Goal: Task Accomplishment & Management: Manage account settings

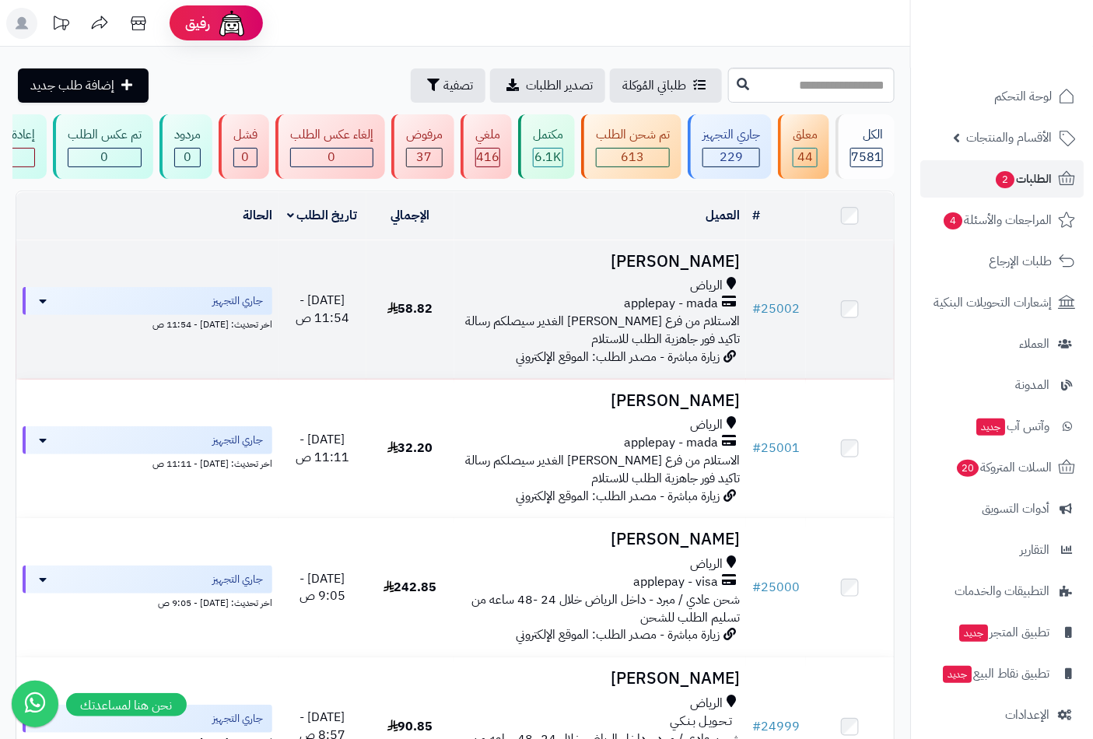
click at [673, 271] on h3 "[PERSON_NAME]" at bounding box center [601, 262] width 280 height 18
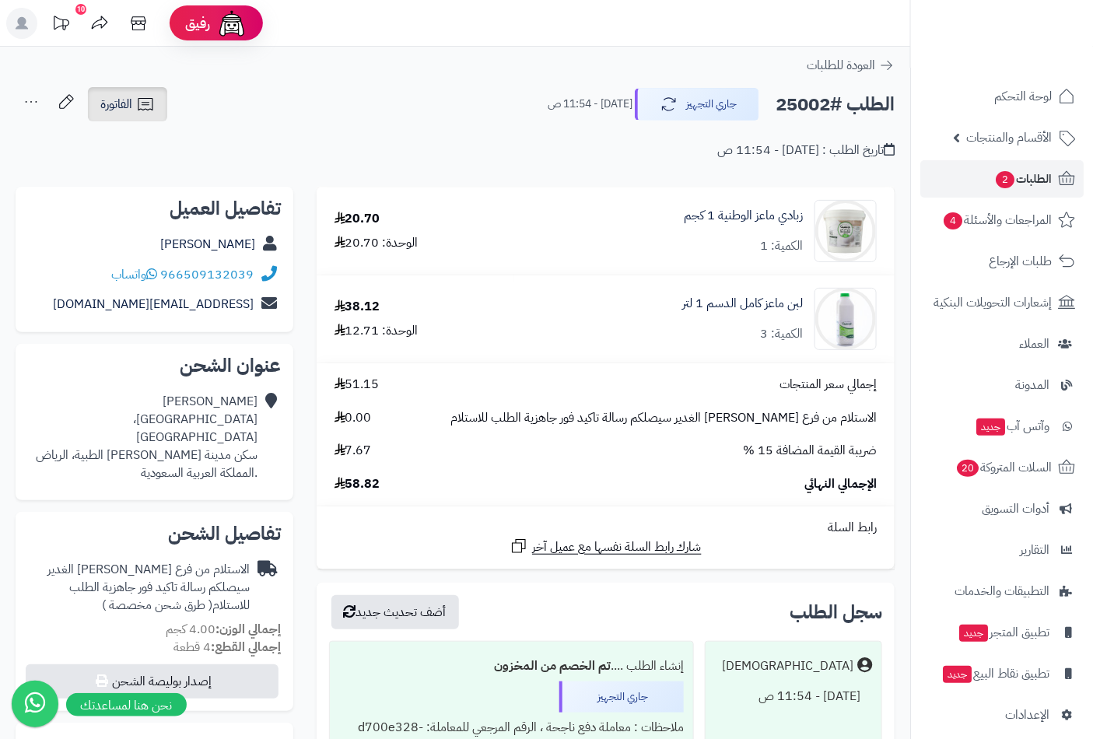
click at [142, 107] on icon at bounding box center [145, 104] width 19 height 19
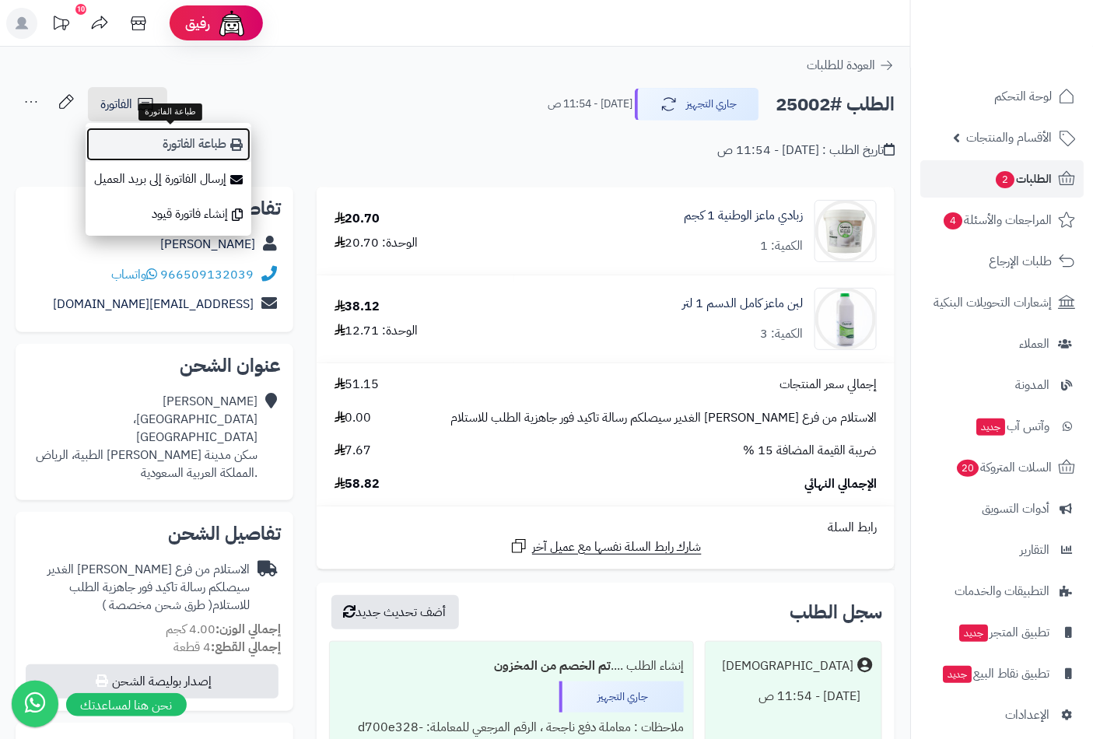
click at [177, 146] on link "طباعة الفاتورة" at bounding box center [169, 144] width 166 height 35
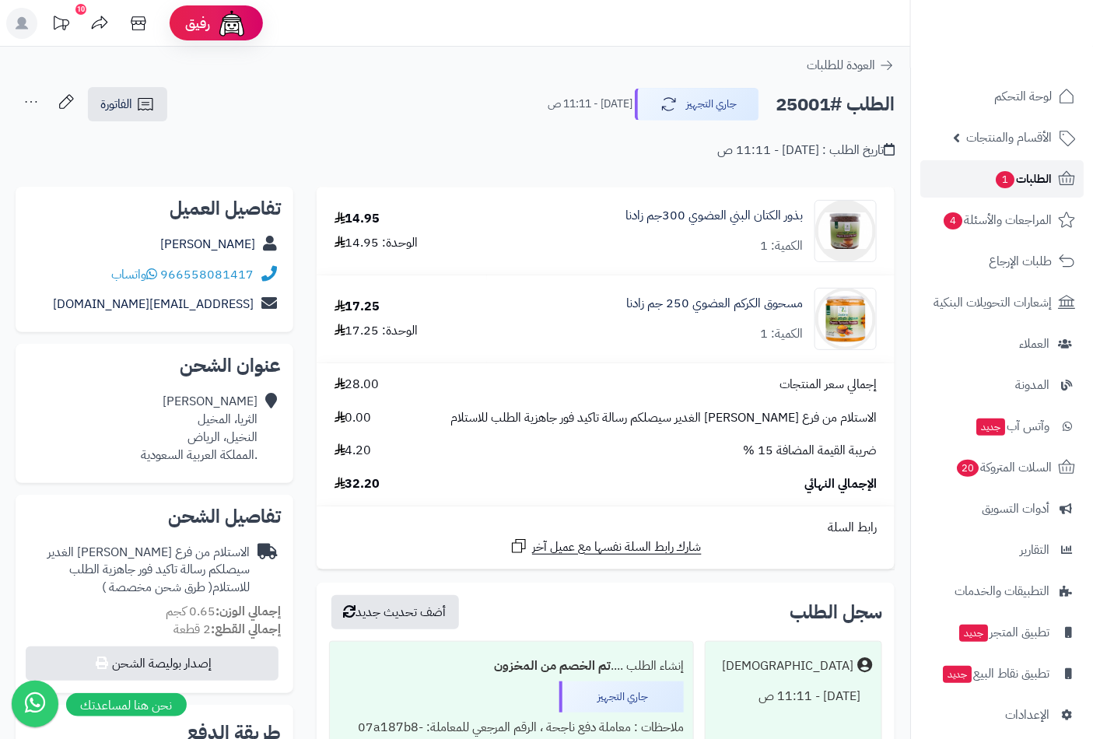
click at [1014, 177] on span "الطلبات 1" at bounding box center [1023, 179] width 58 height 22
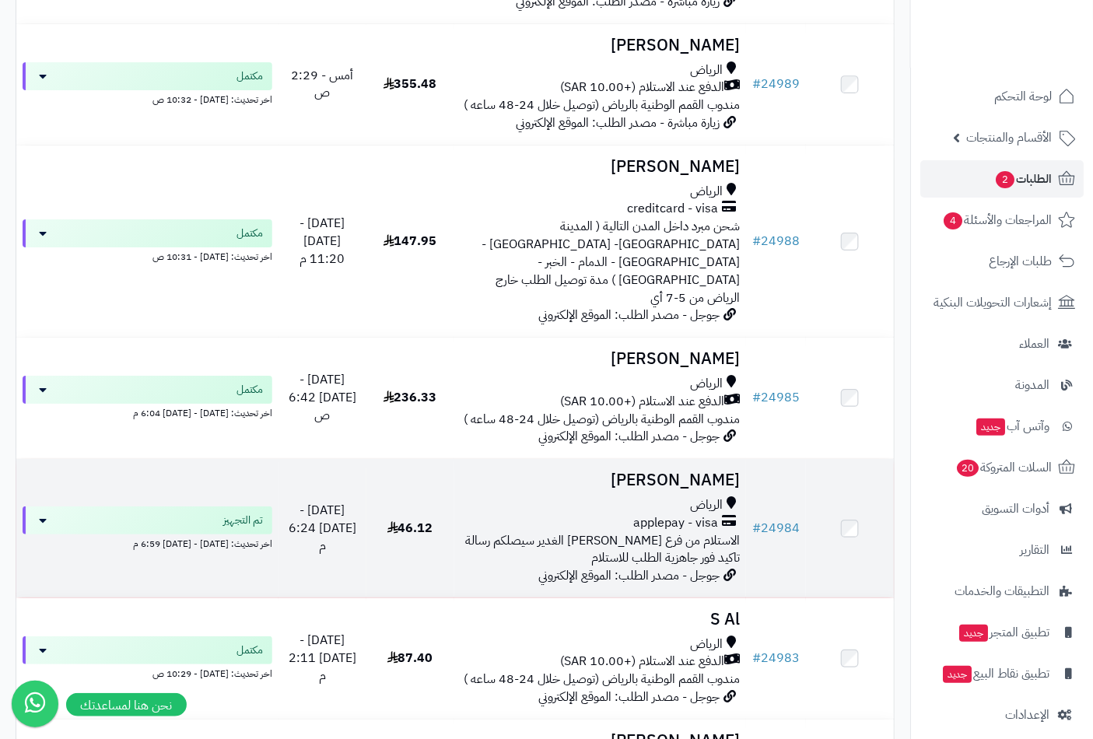
scroll to position [1901, 0]
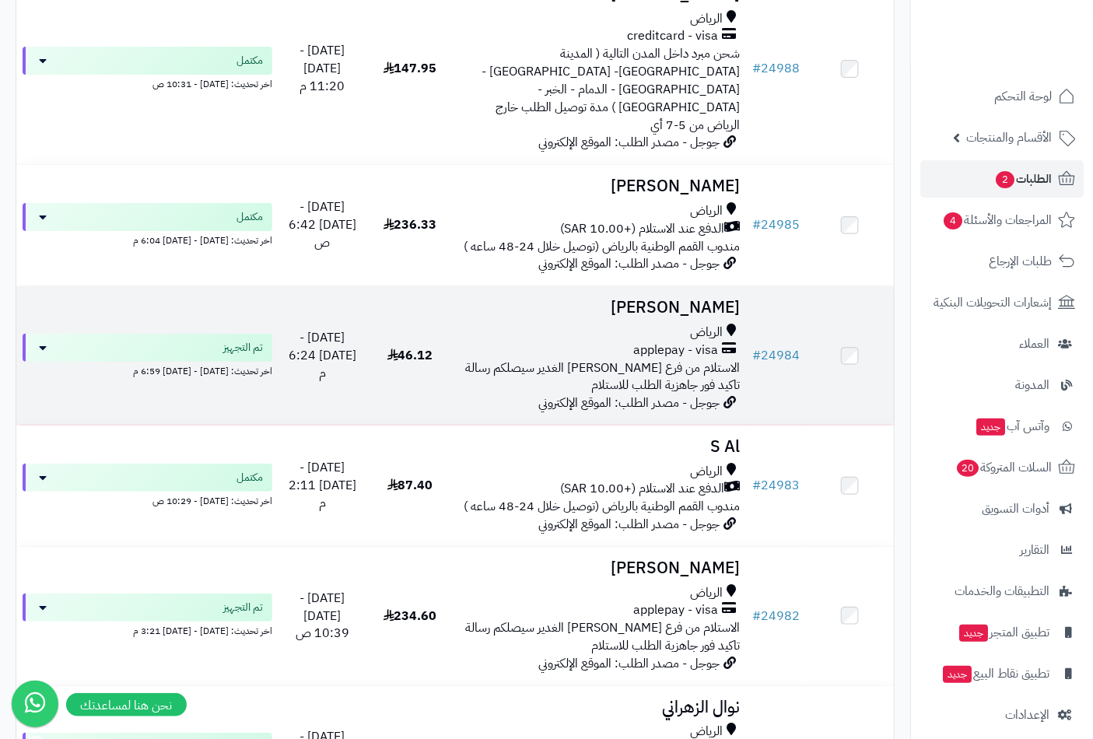
click at [616, 359] on span "الاستلام من فرع [PERSON_NAME] الغدير سيصلكم رسالة تاكيد فور جاهزية الطلب للاستل…" at bounding box center [602, 377] width 275 height 37
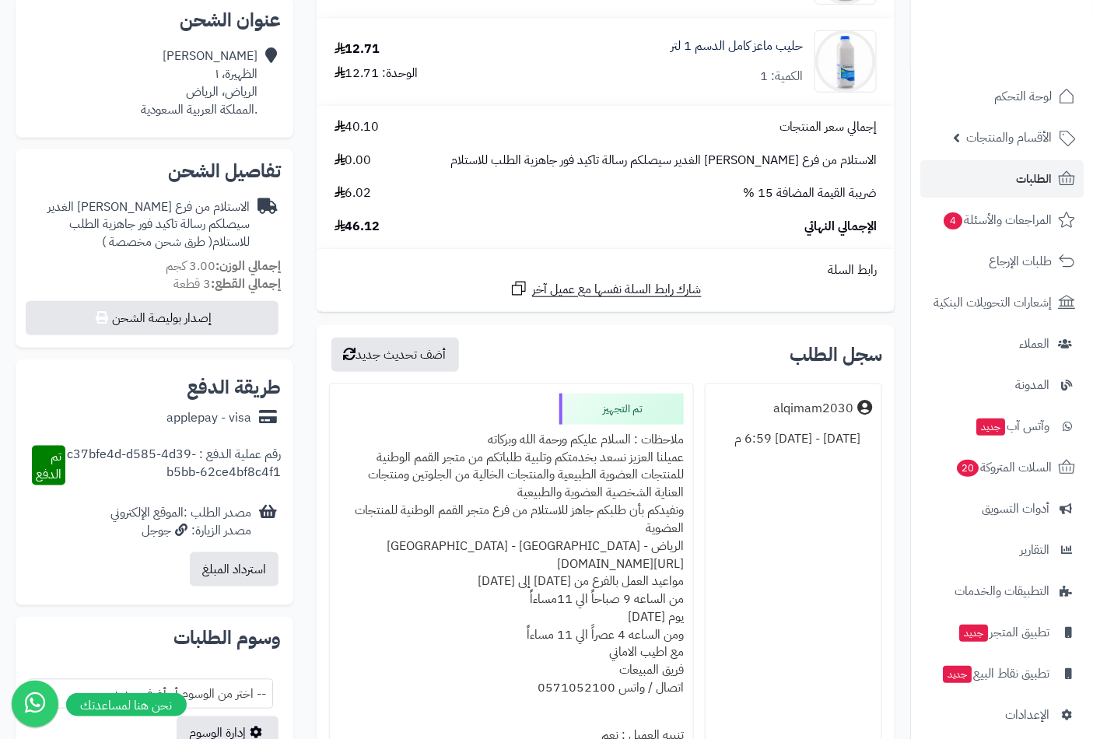
scroll to position [691, 0]
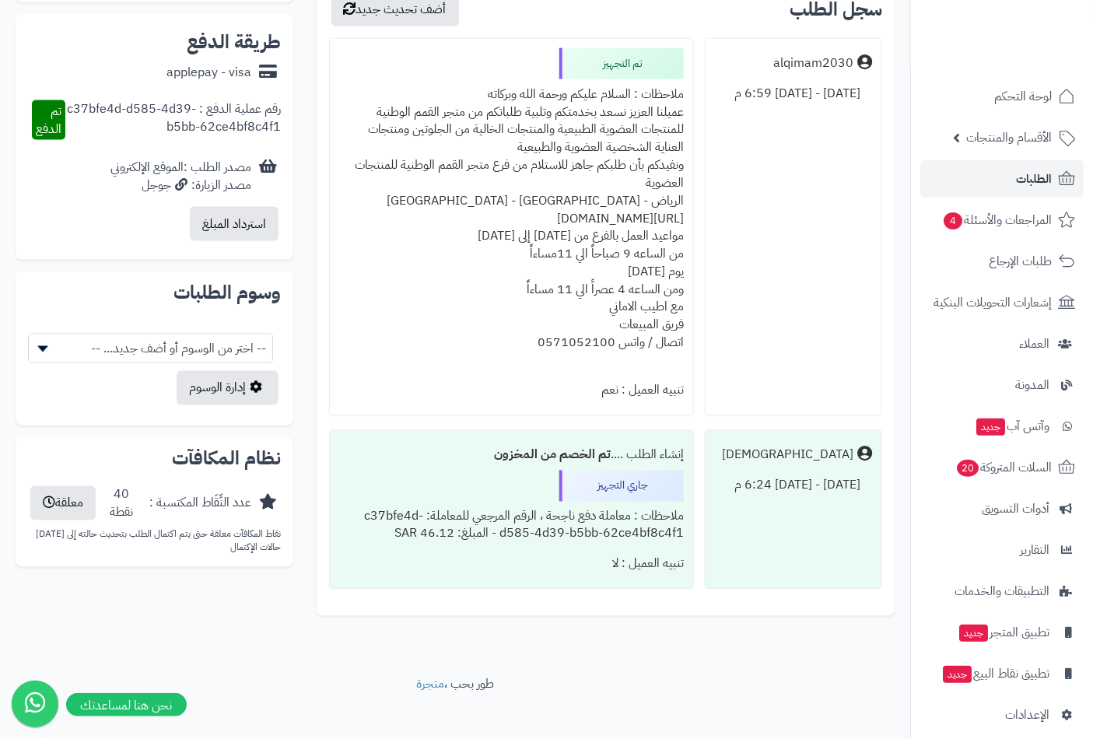
click at [617, 94] on div "ملاحظات : السلام عليكم ورحمة الله وبركاته عميلنا العزيز نسعد بخدمتكم وتلبية طلب…" at bounding box center [511, 227] width 345 height 297
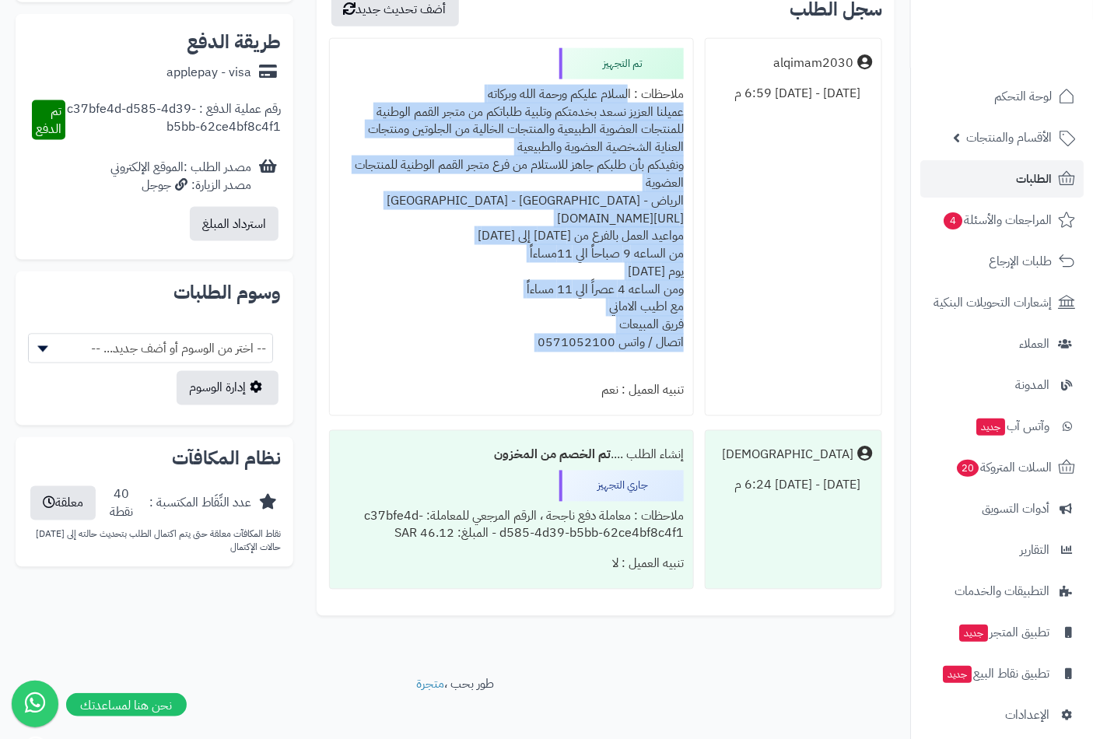
drag, startPoint x: 617, startPoint y: 94, endPoint x: 488, endPoint y: 350, distance: 286.7
click at [488, 350] on div "ملاحظات : السلام عليكم ورحمة الله وبركاته عميلنا العزيز نسعد بخدمتكم وتلبية طلب…" at bounding box center [511, 227] width 345 height 297
copy div "السلام عليكم ورحمة الله وبركاته عميلنا العزيز نسعد بخدمتكم وتلبية طلباتكم من مت…"
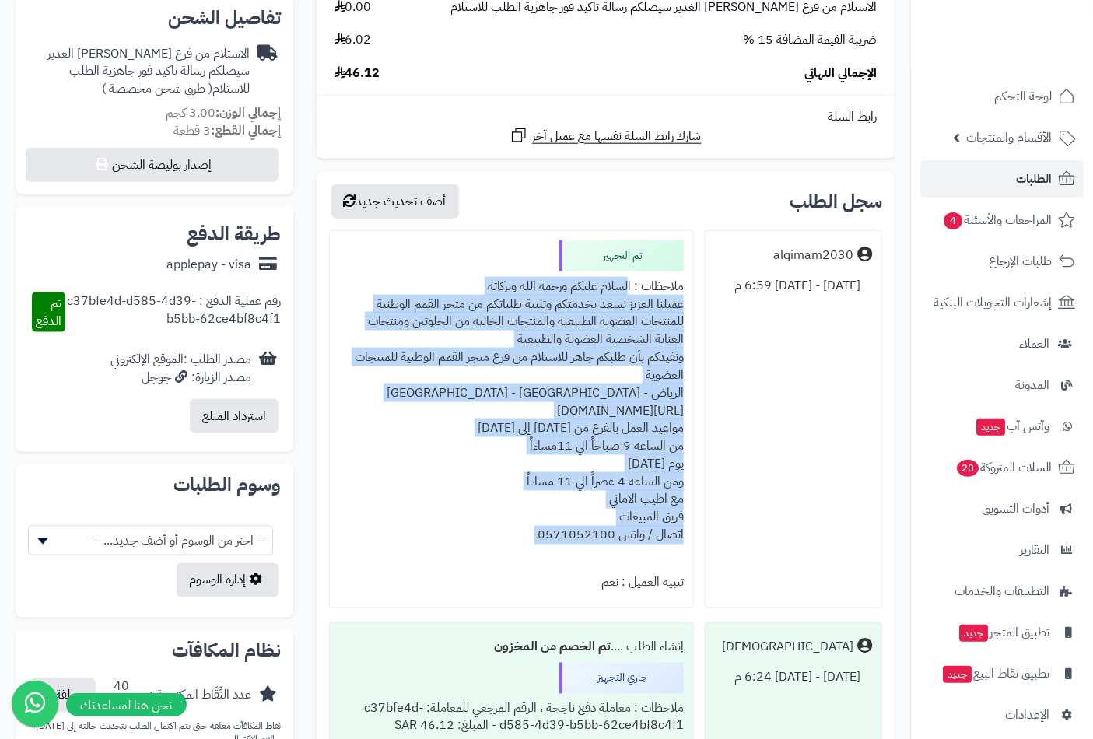
scroll to position [345, 0]
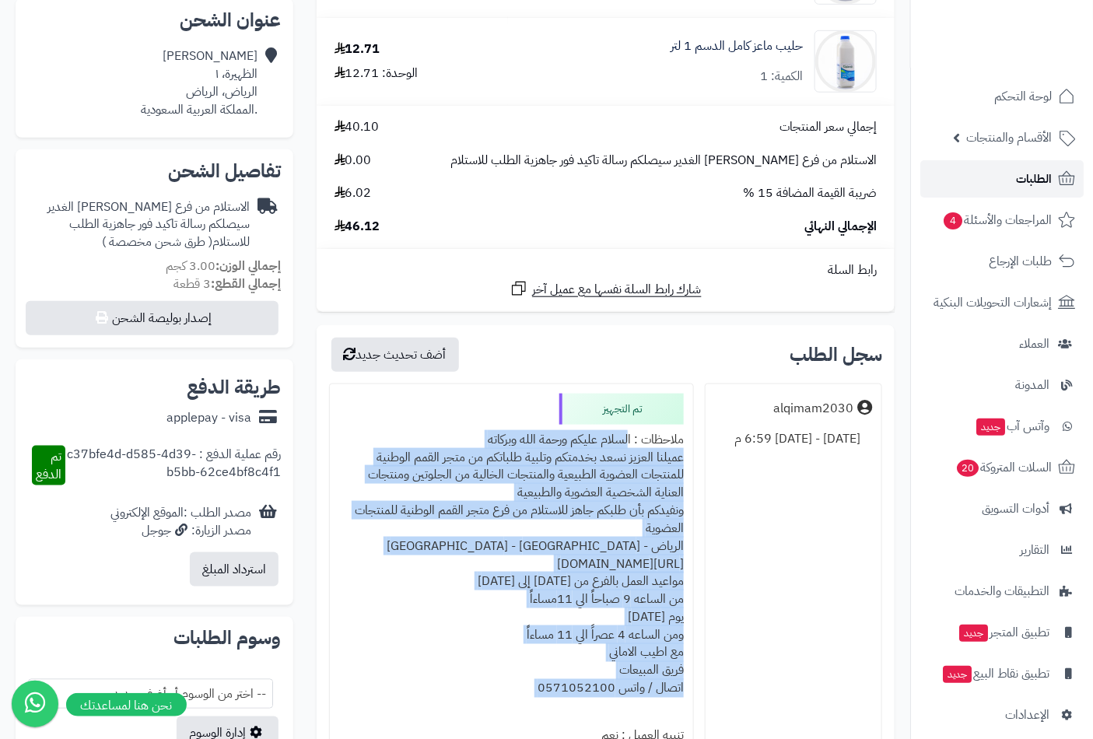
click at [1019, 181] on span "الطلبات" at bounding box center [1034, 179] width 36 height 22
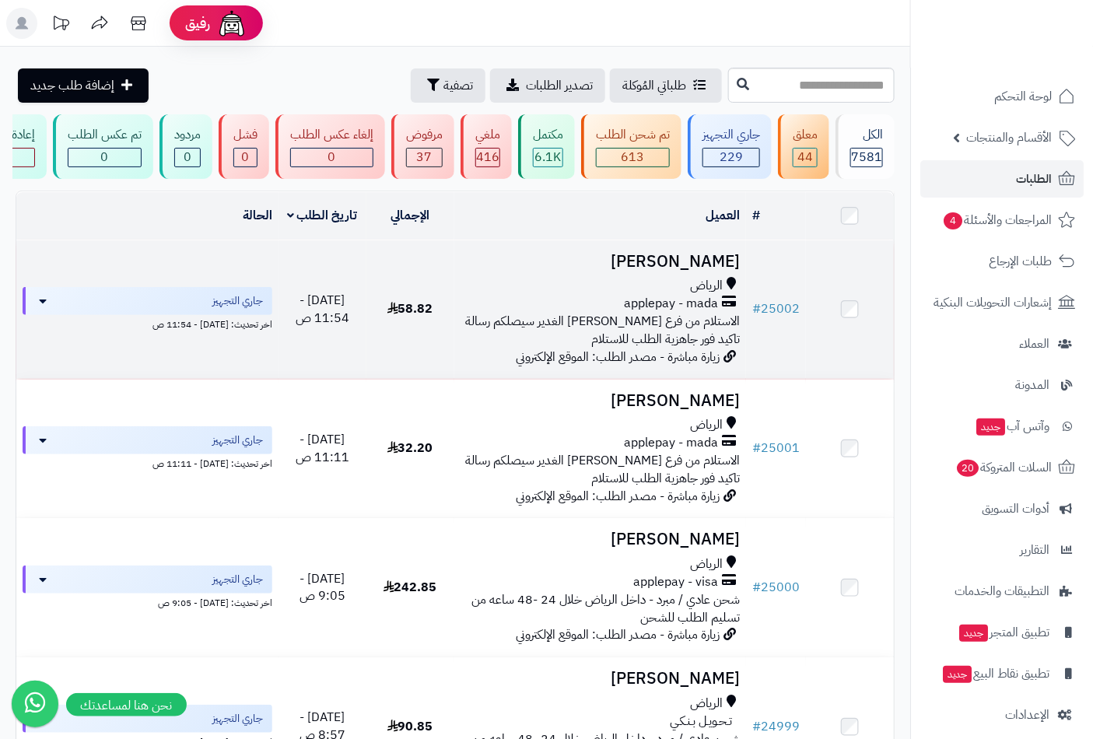
click at [700, 289] on span "الرياض" at bounding box center [706, 286] width 33 height 18
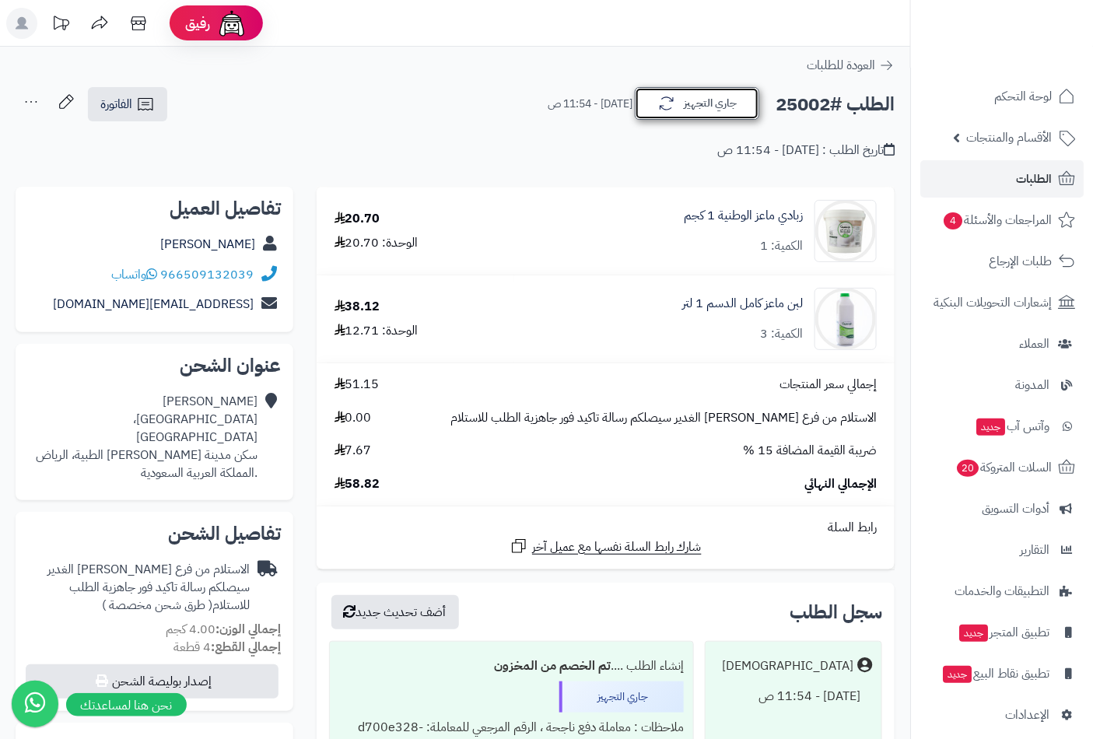
click at [734, 105] on button "جاري التجهيز" at bounding box center [697, 103] width 124 height 33
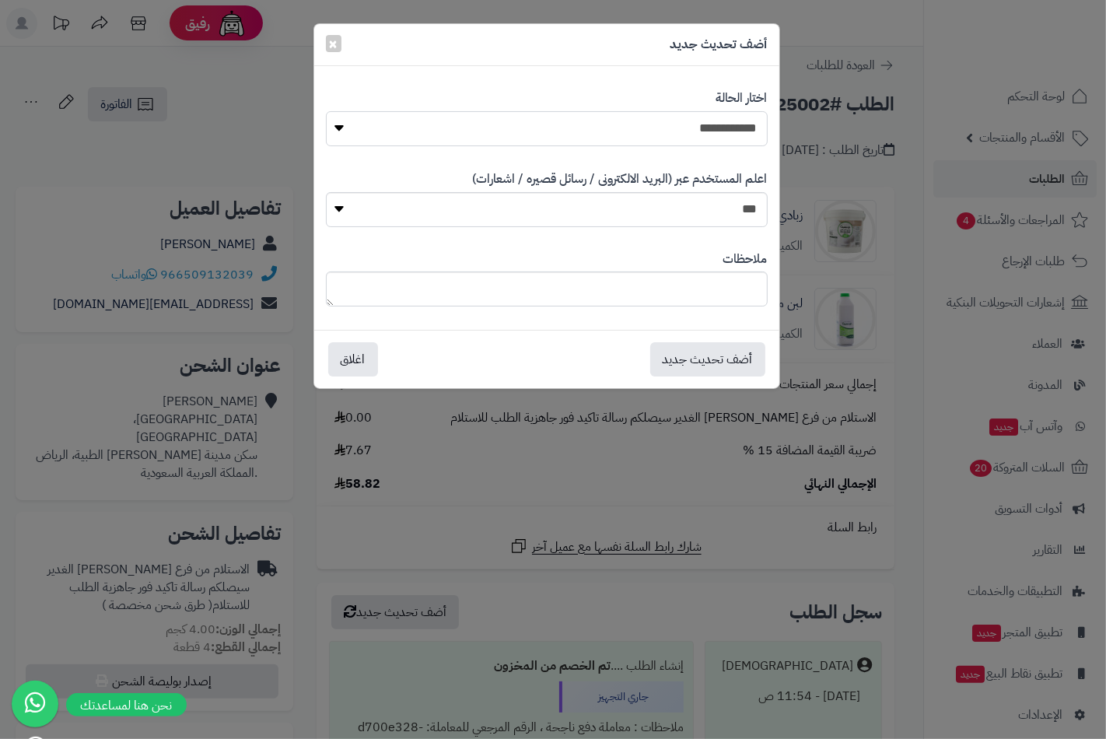
click at [718, 128] on select "**********" at bounding box center [547, 128] width 442 height 35
select select "**"
click at [326, 111] on select "**********" at bounding box center [547, 128] width 442 height 35
paste textarea "**********"
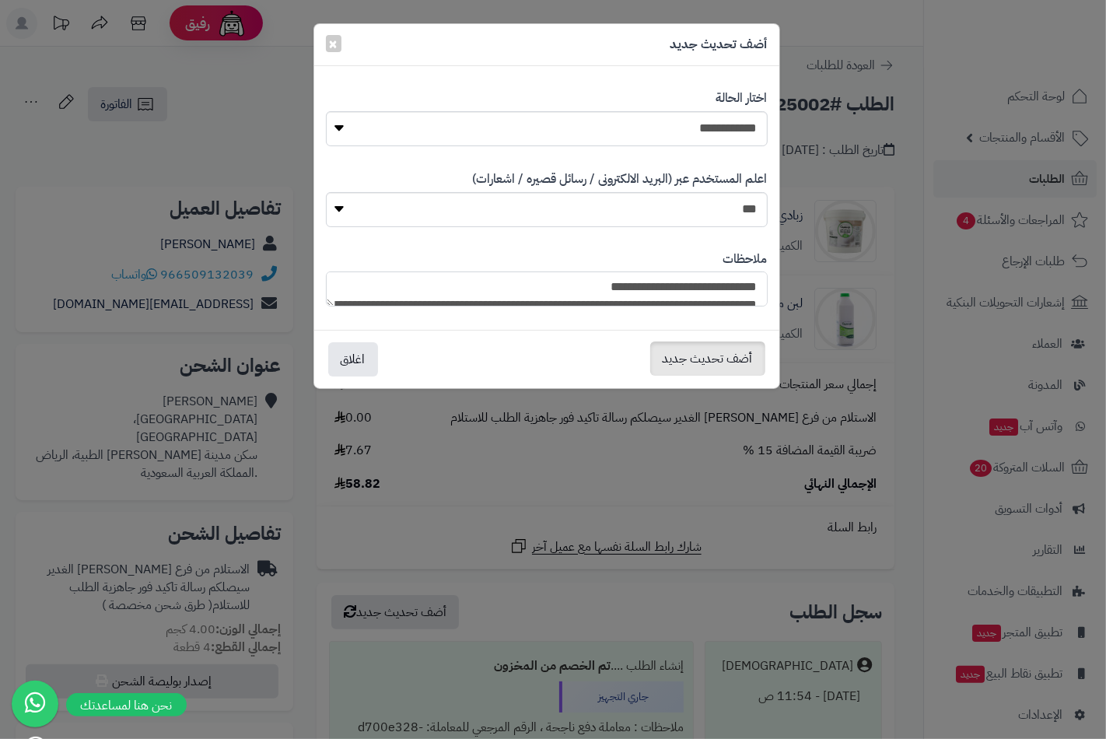
type textarea "**********"
click at [736, 366] on button "أضف تحديث جديد" at bounding box center [707, 359] width 115 height 34
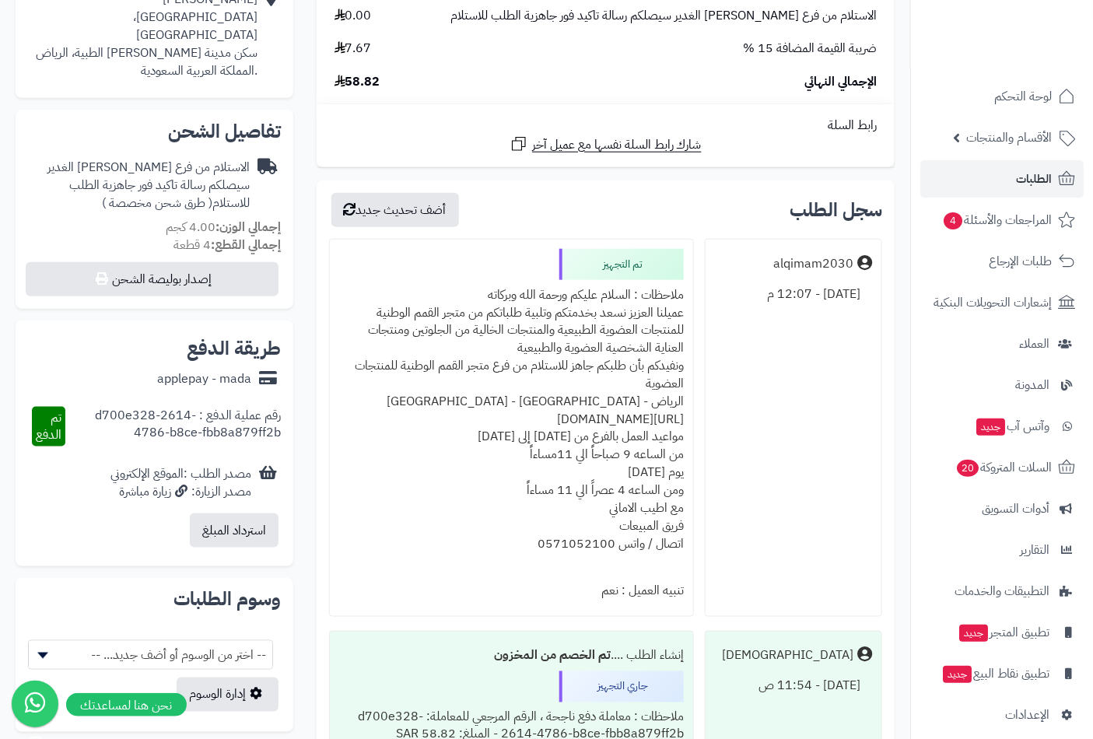
scroll to position [518, 0]
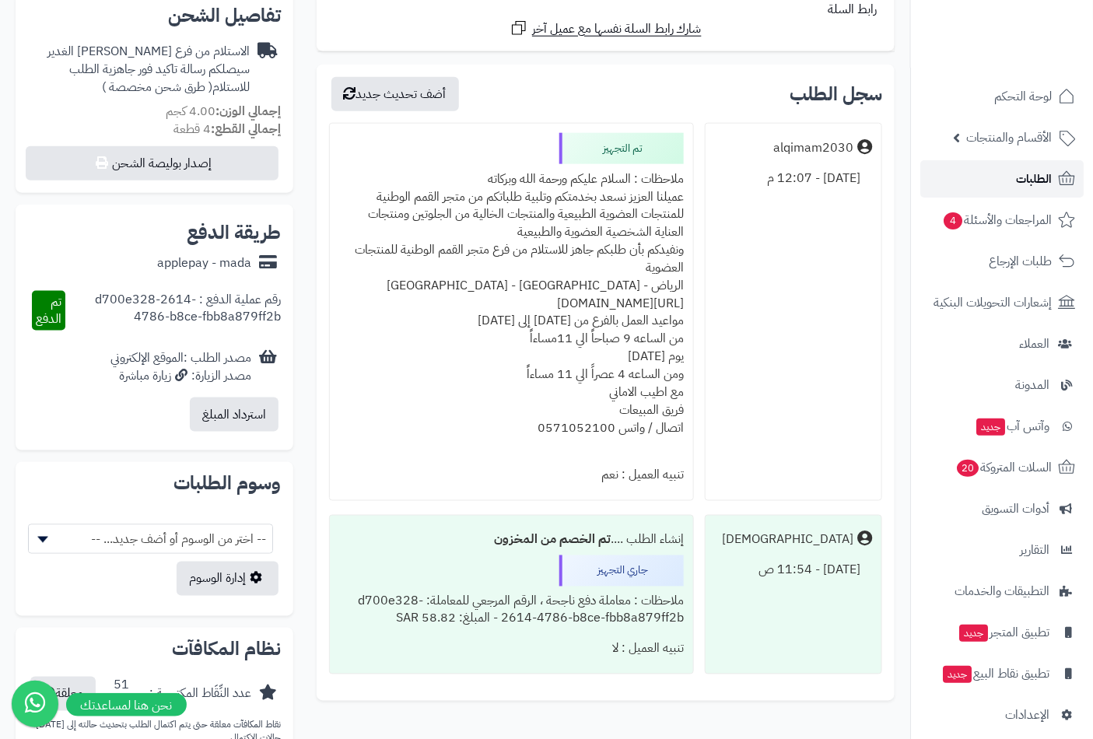
click at [1032, 172] on span "الطلبات" at bounding box center [1034, 179] width 36 height 22
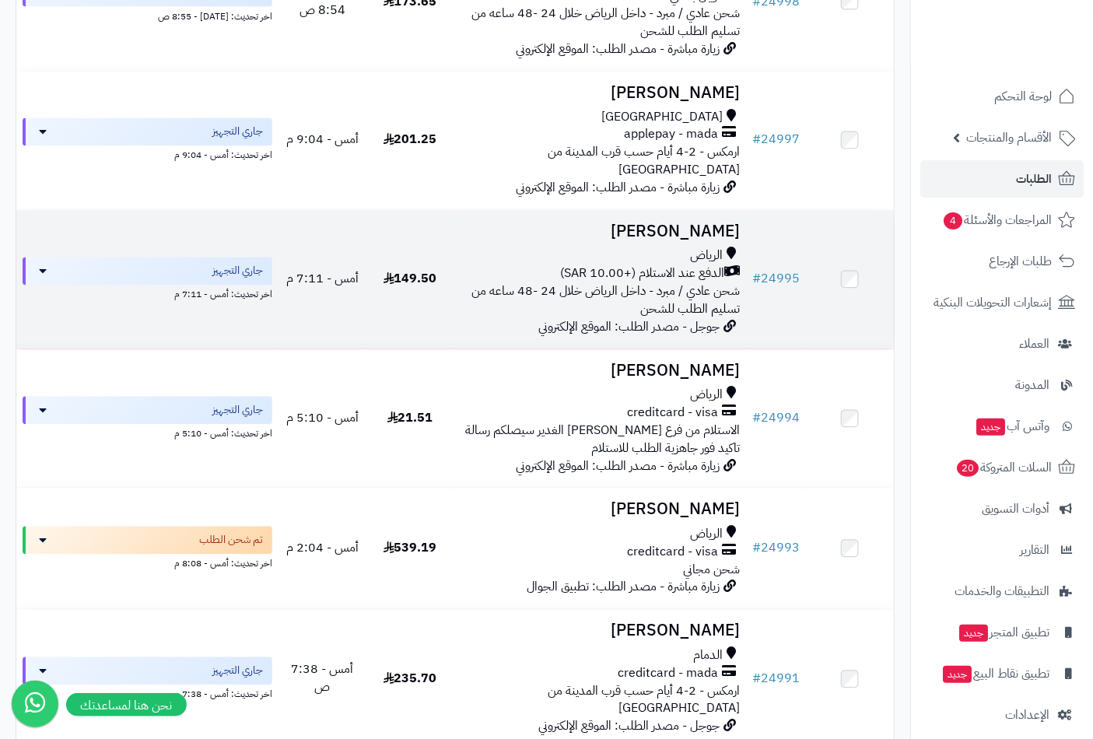
scroll to position [951, 0]
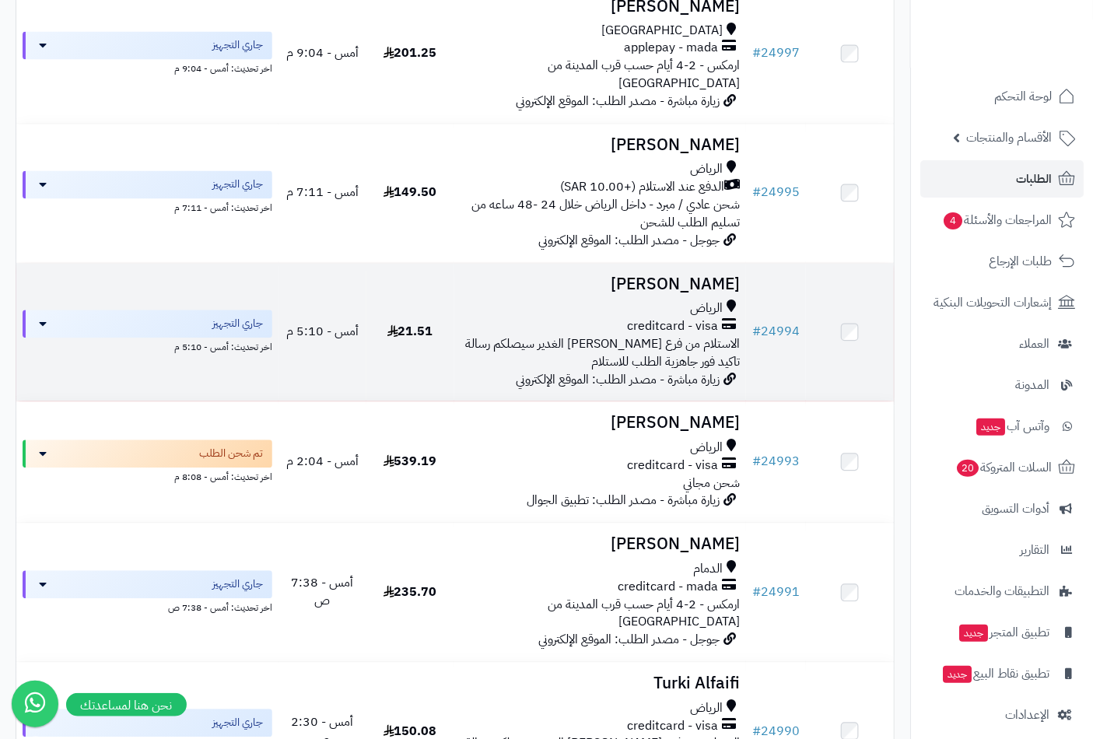
click at [710, 285] on h3 "[PERSON_NAME]" at bounding box center [601, 285] width 280 height 18
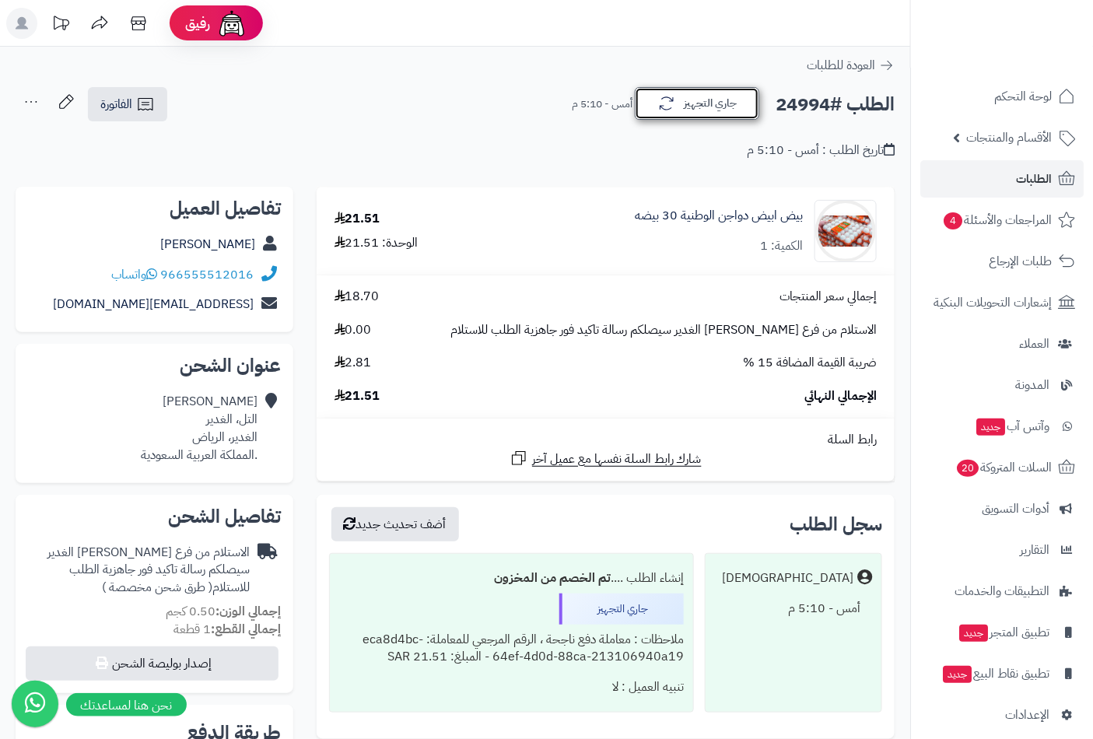
click at [697, 97] on button "جاري التجهيز" at bounding box center [697, 103] width 124 height 33
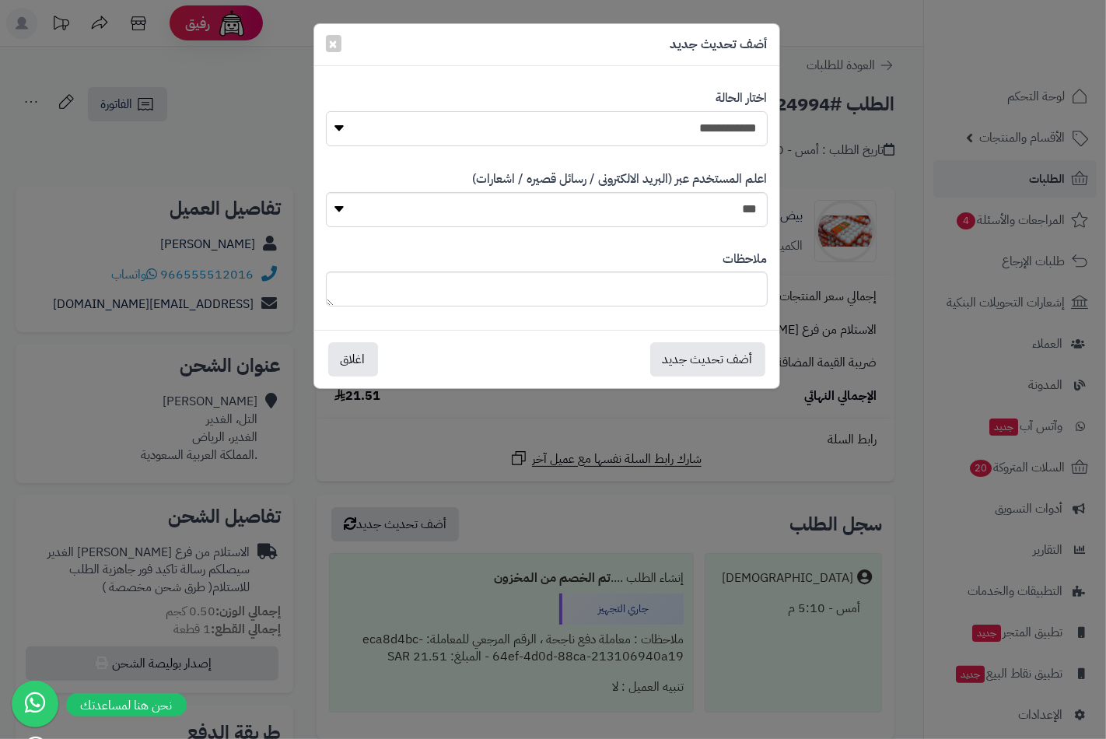
drag, startPoint x: 722, startPoint y: 123, endPoint x: 717, endPoint y: 138, distance: 16.2
click at [722, 123] on select "**********" at bounding box center [547, 128] width 442 height 35
select select "**"
click at [326, 111] on select "**********" at bounding box center [547, 128] width 442 height 35
paste textarea "**********"
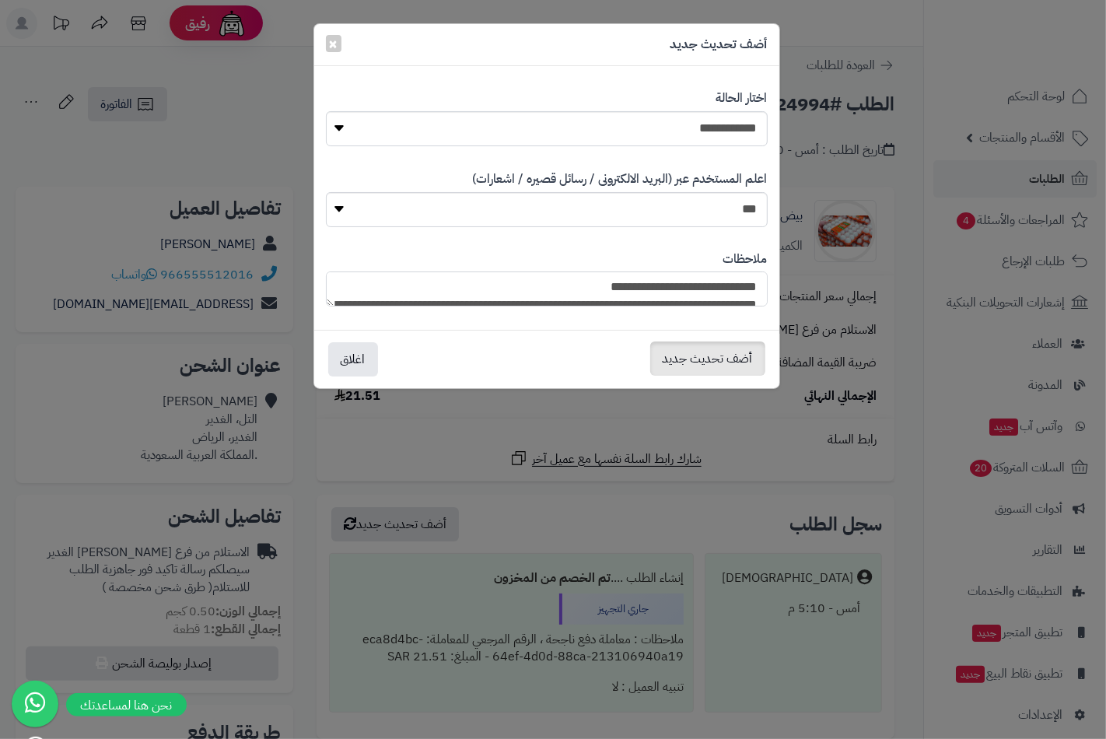
scroll to position [223, 0]
type textarea "**********"
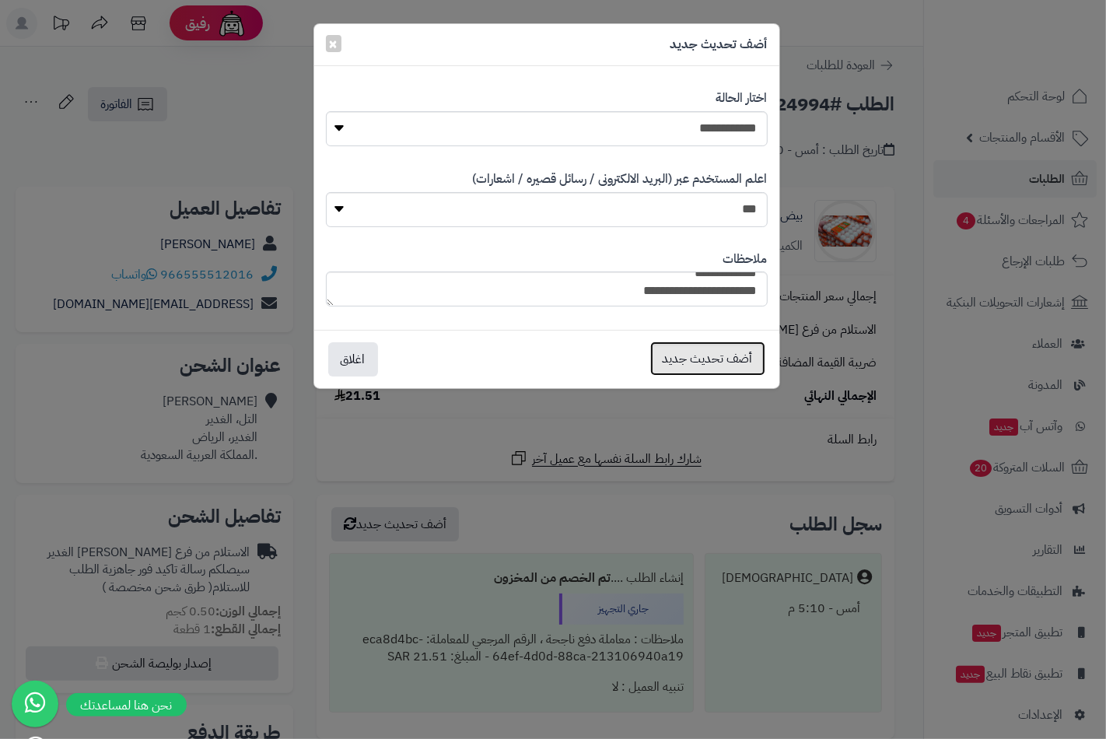
click at [714, 361] on button "أضف تحديث جديد" at bounding box center [707, 359] width 115 height 34
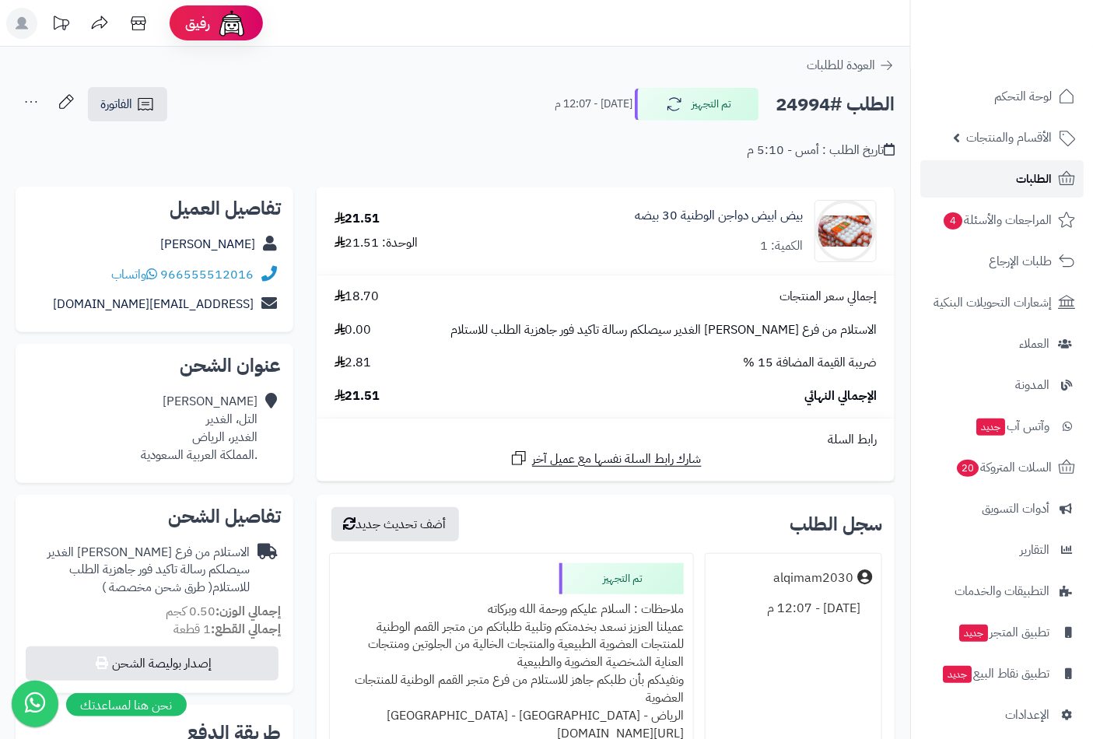
click at [1030, 183] on span "الطلبات" at bounding box center [1034, 179] width 36 height 22
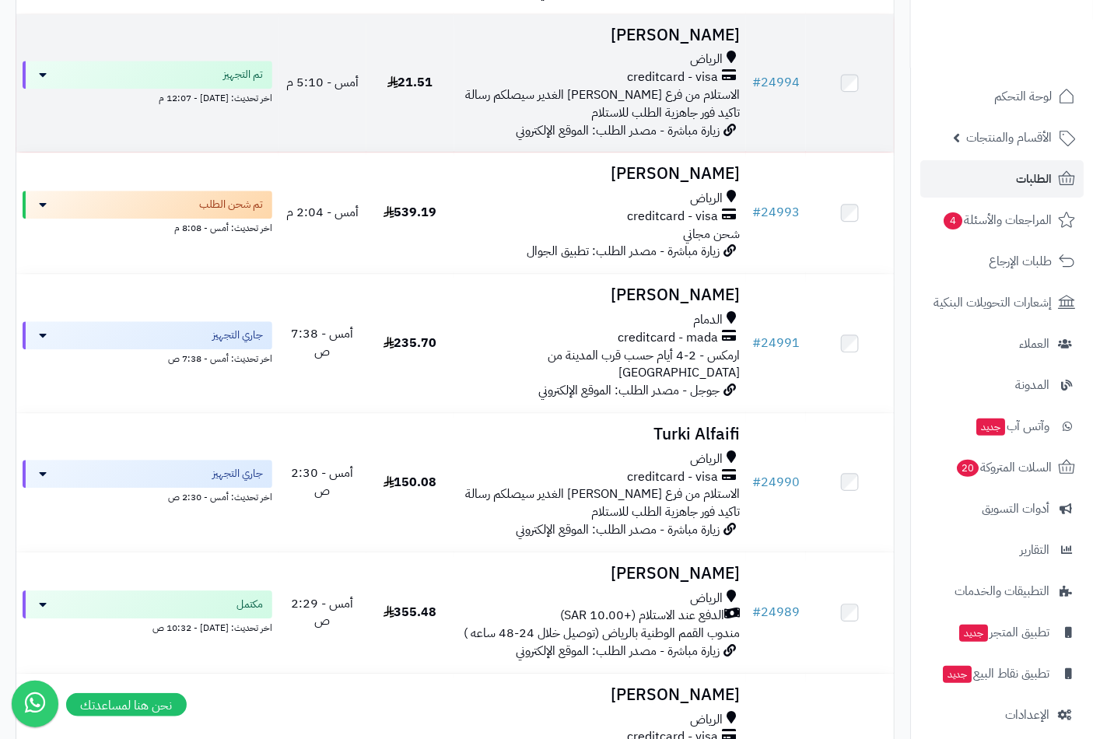
scroll to position [1210, 0]
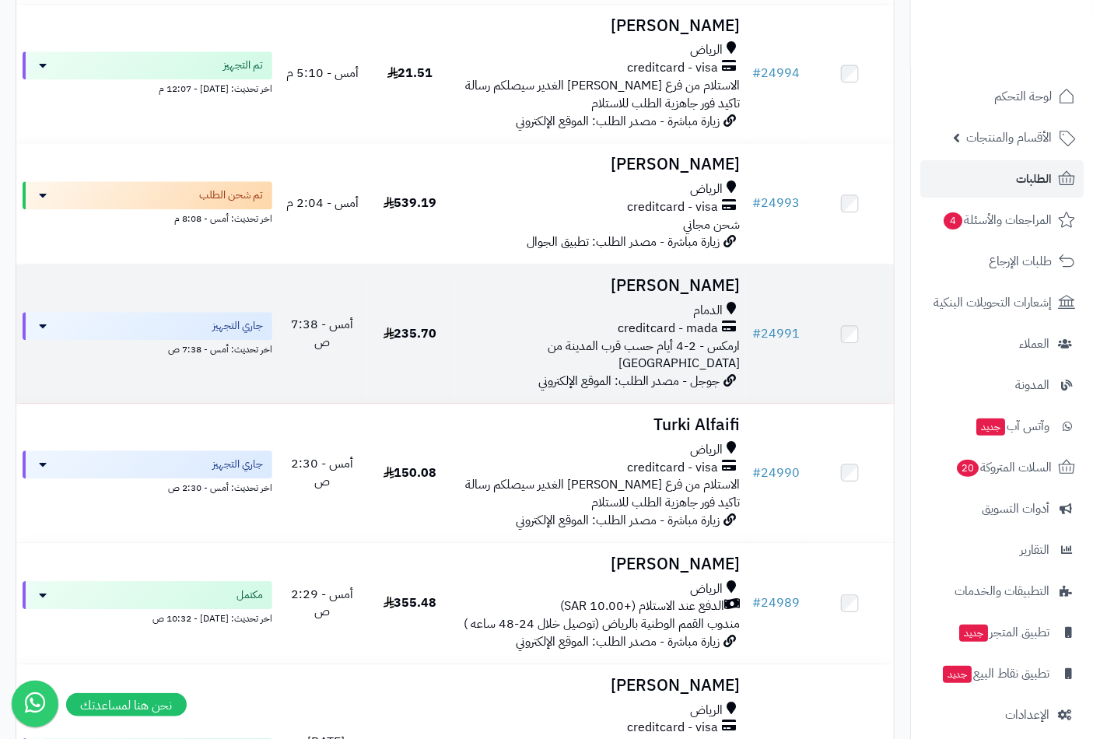
click at [688, 279] on h3 "Fahad Alqadrah" at bounding box center [601, 286] width 280 height 18
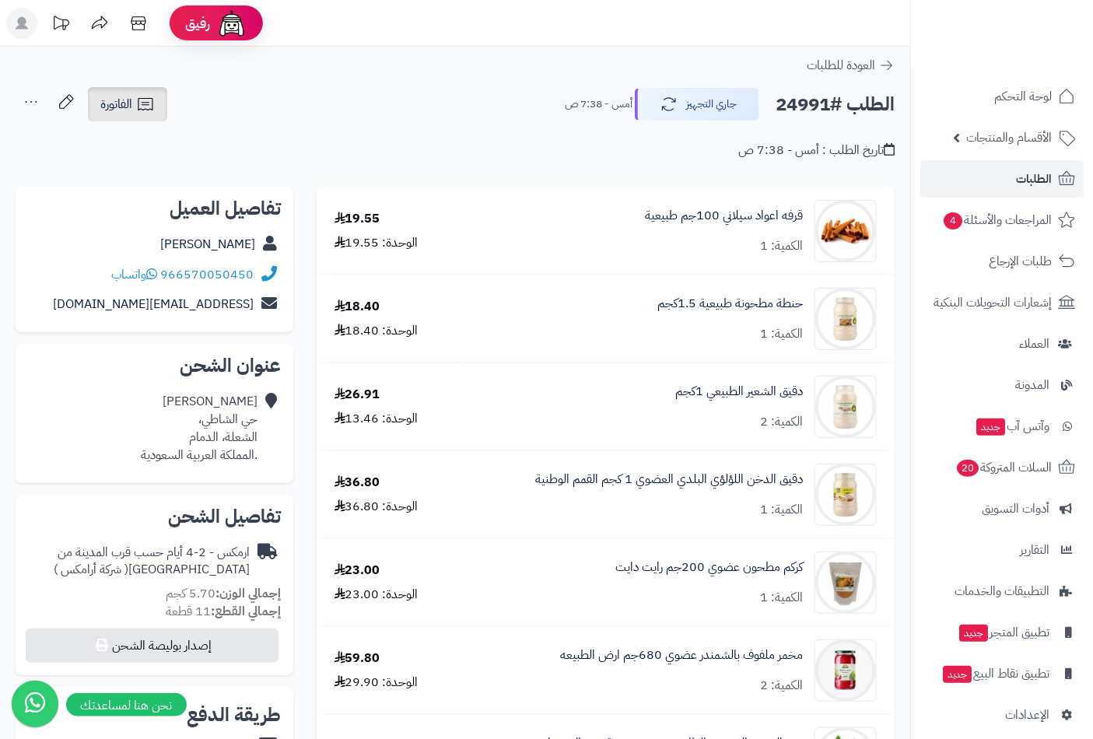
click at [121, 102] on span "الفاتورة" at bounding box center [116, 104] width 32 height 19
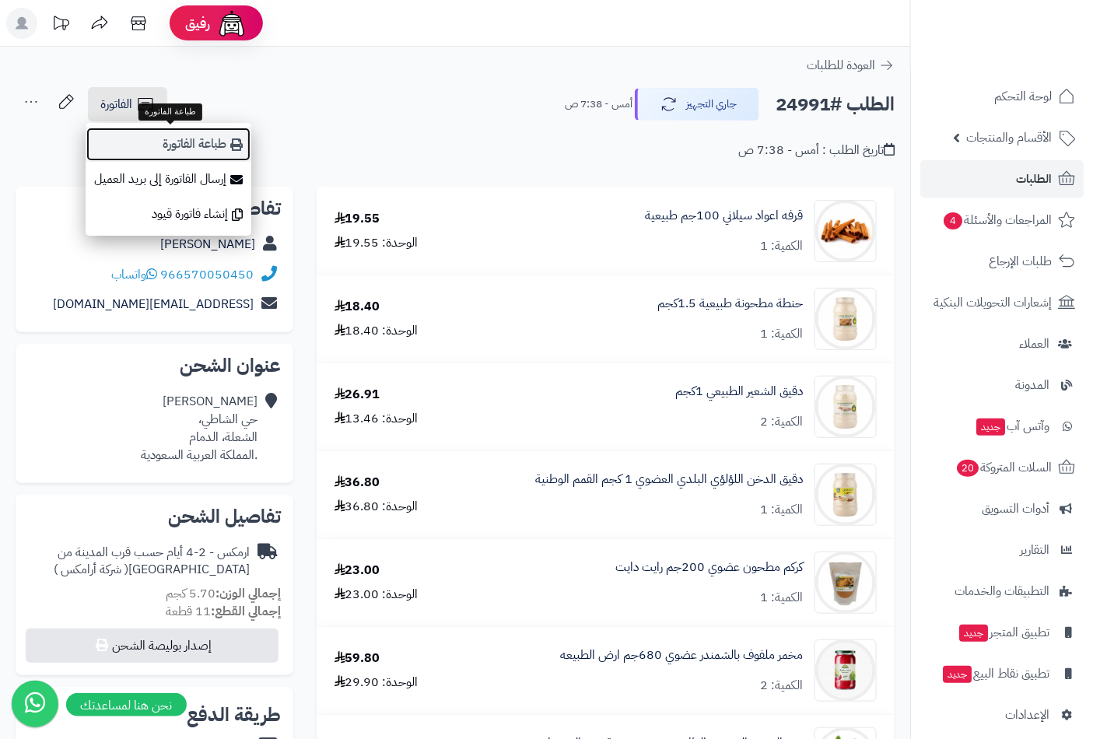
click at [197, 149] on link "طباعة الفاتورة" at bounding box center [169, 144] width 166 height 35
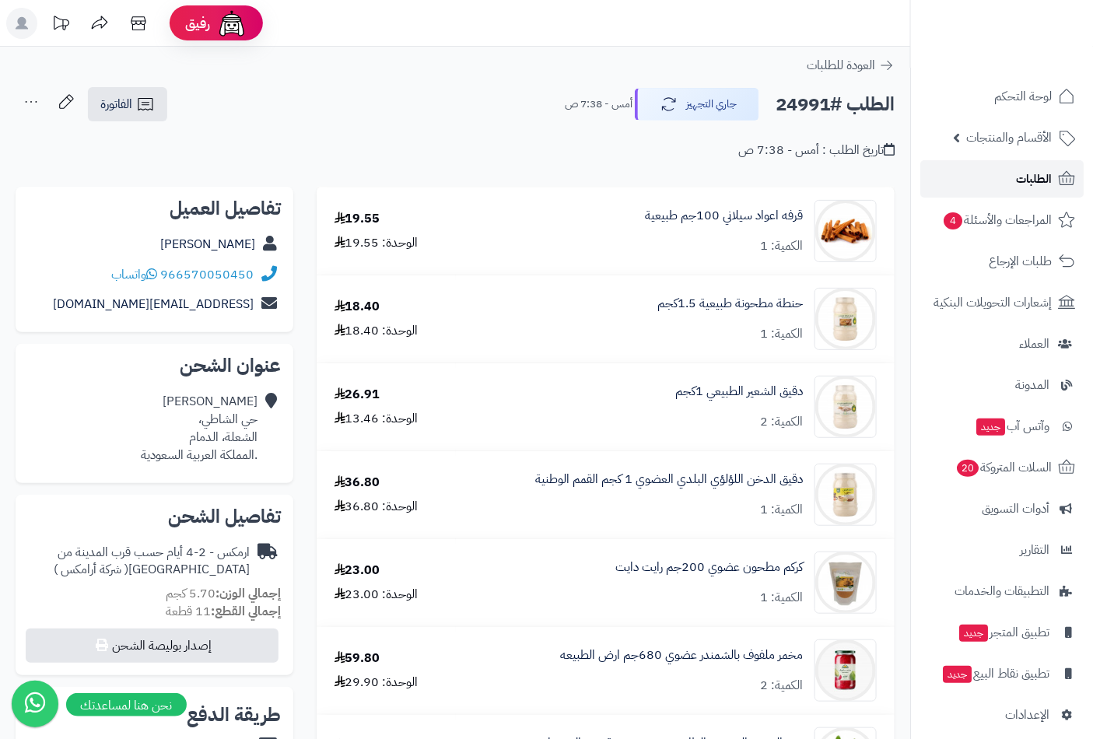
click at [1015, 177] on link "الطلبات" at bounding box center [1001, 178] width 163 height 37
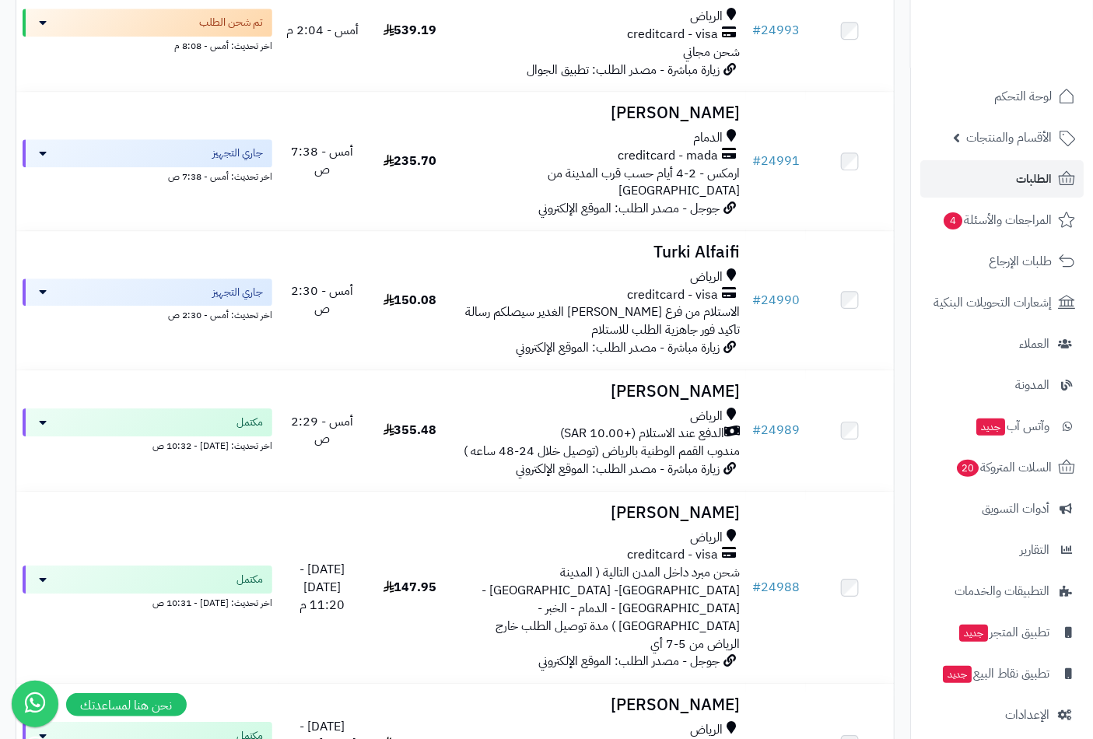
scroll to position [1469, 0]
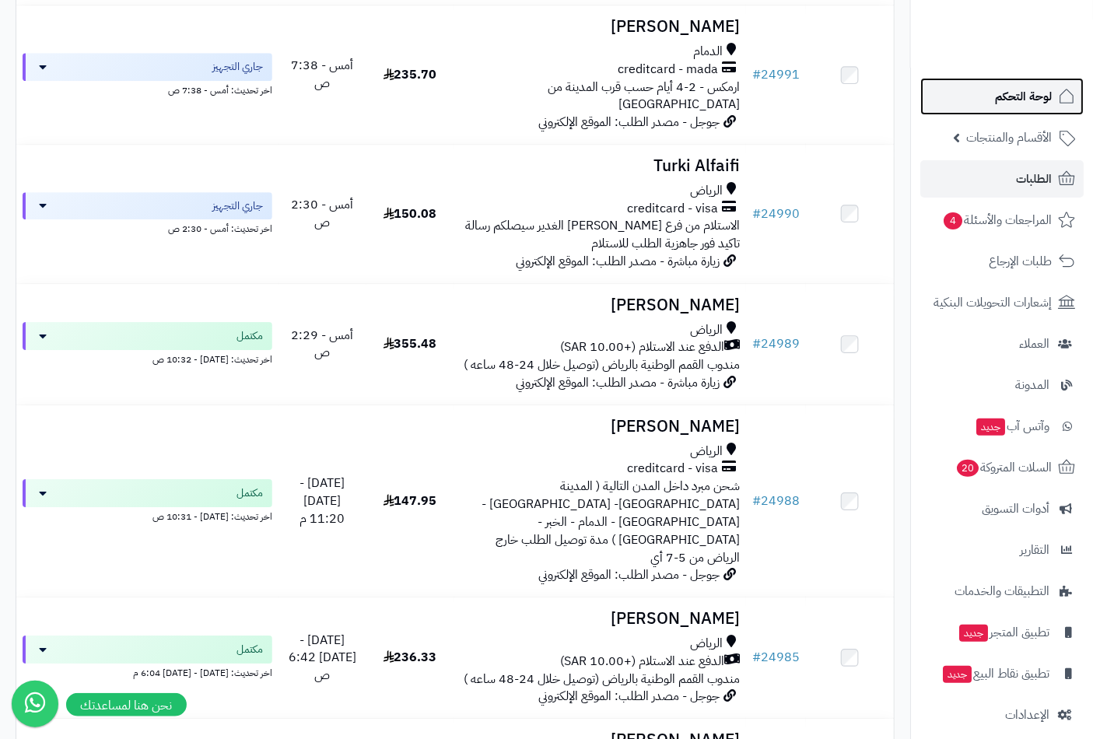
click at [1036, 96] on span "لوحة التحكم" at bounding box center [1023, 97] width 57 height 22
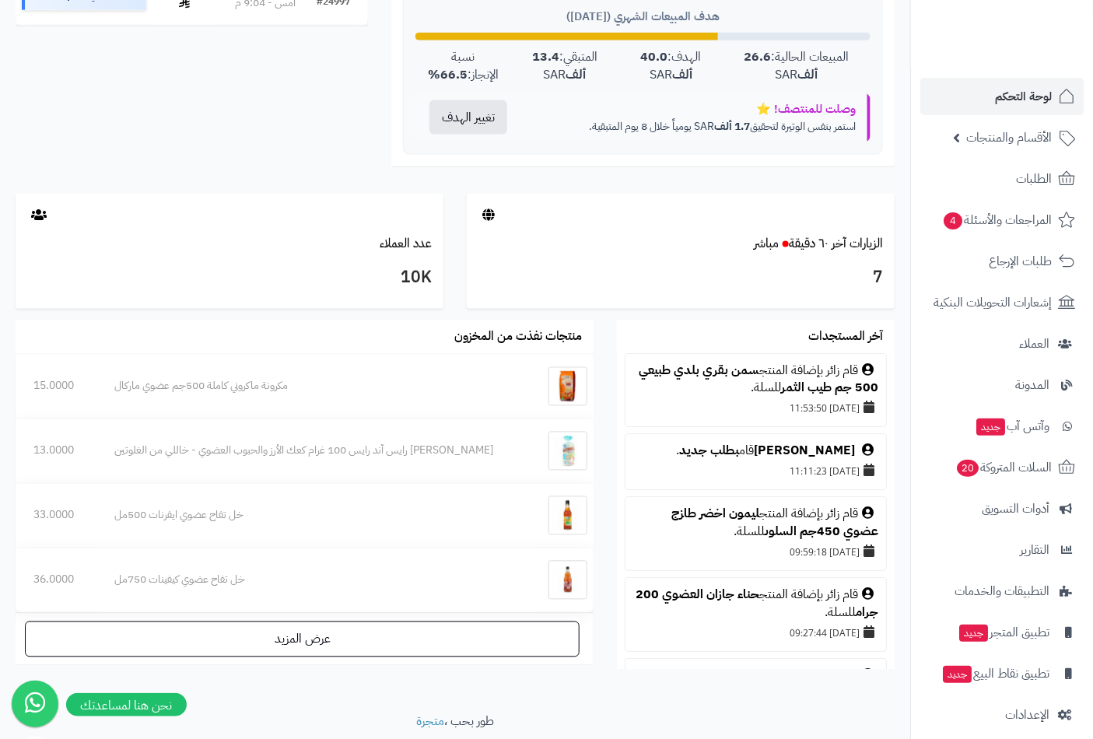
scroll to position [691, 0]
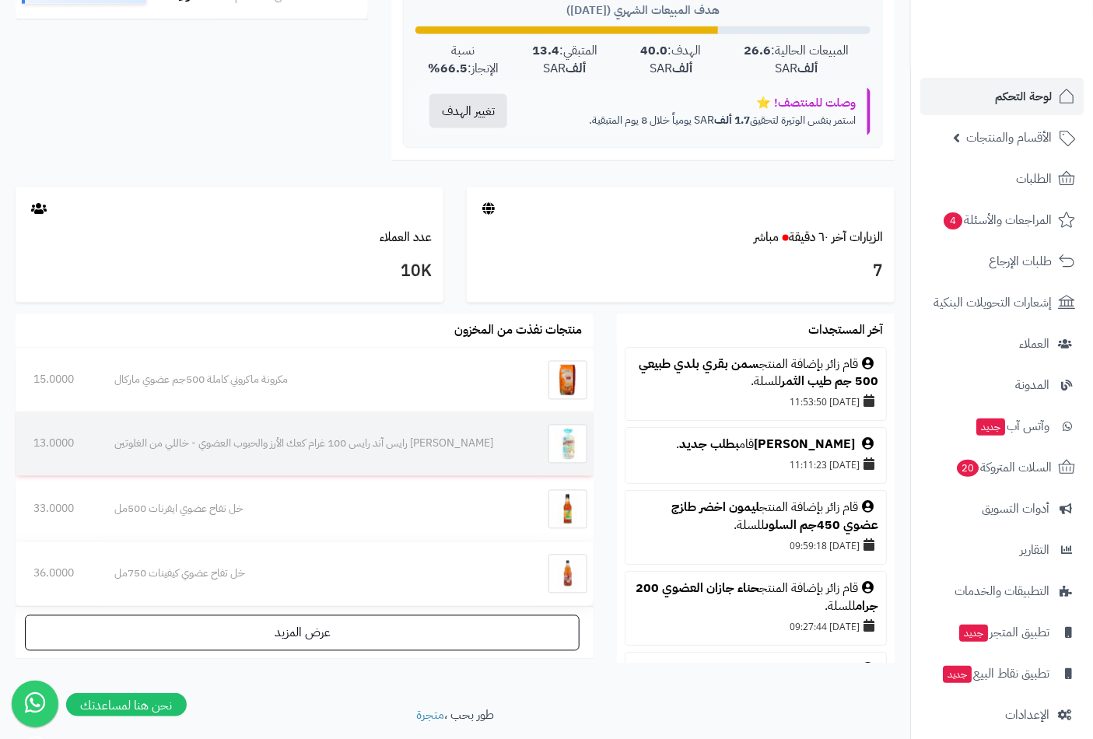
drag, startPoint x: 720, startPoint y: 689, endPoint x: 564, endPoint y: 472, distance: 267.5
click at [720, 689] on div "حياكم الله ، نتمنى لكم تجارة رابحة إعادة تحميل البيانات التلقائي الرئيسية لوحة …" at bounding box center [455, 31] width 910 height 1351
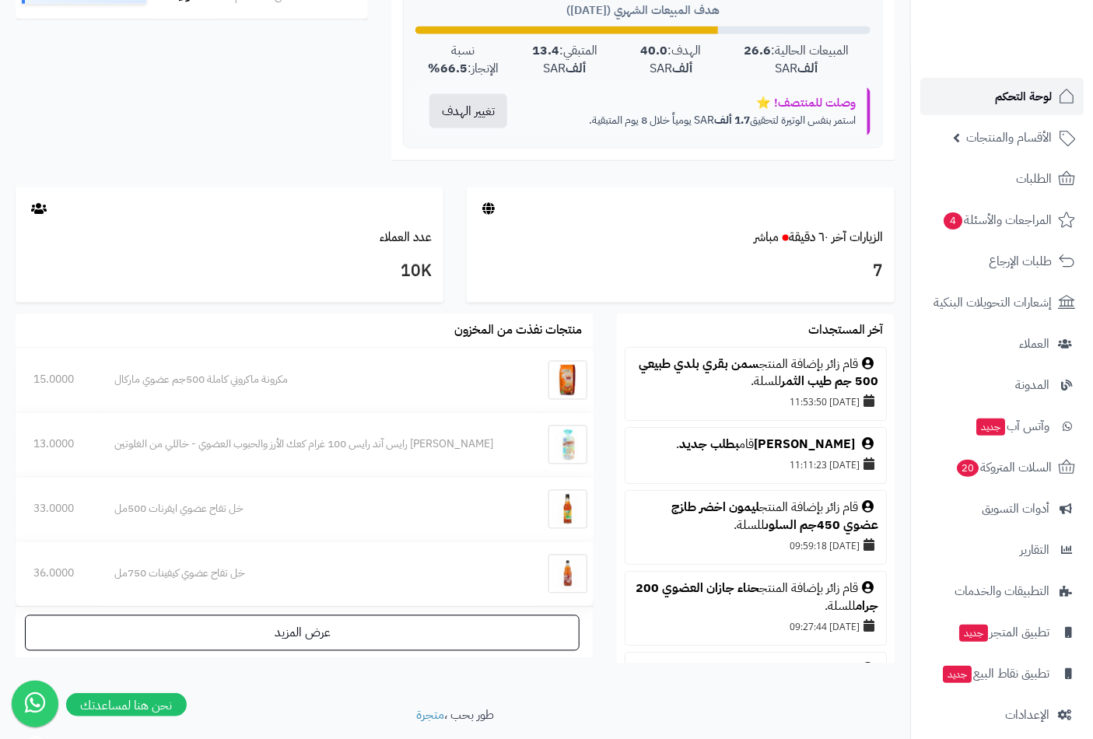
click at [1031, 94] on span "لوحة التحكم" at bounding box center [1023, 97] width 57 height 22
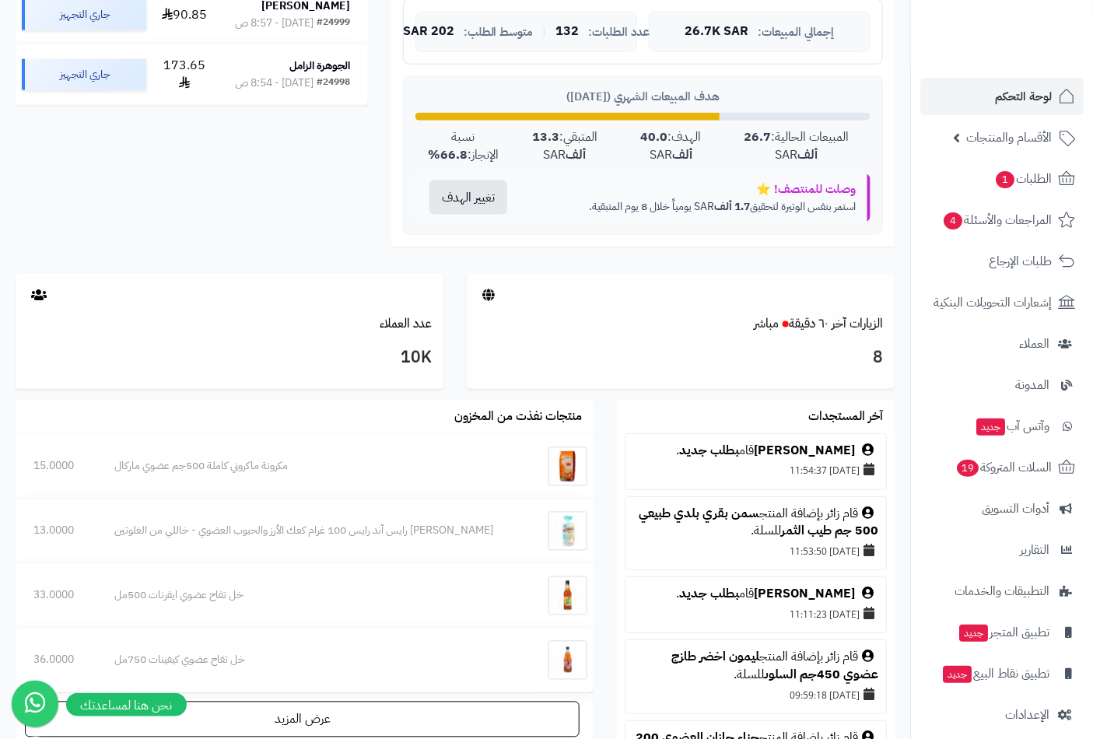
scroll to position [345, 0]
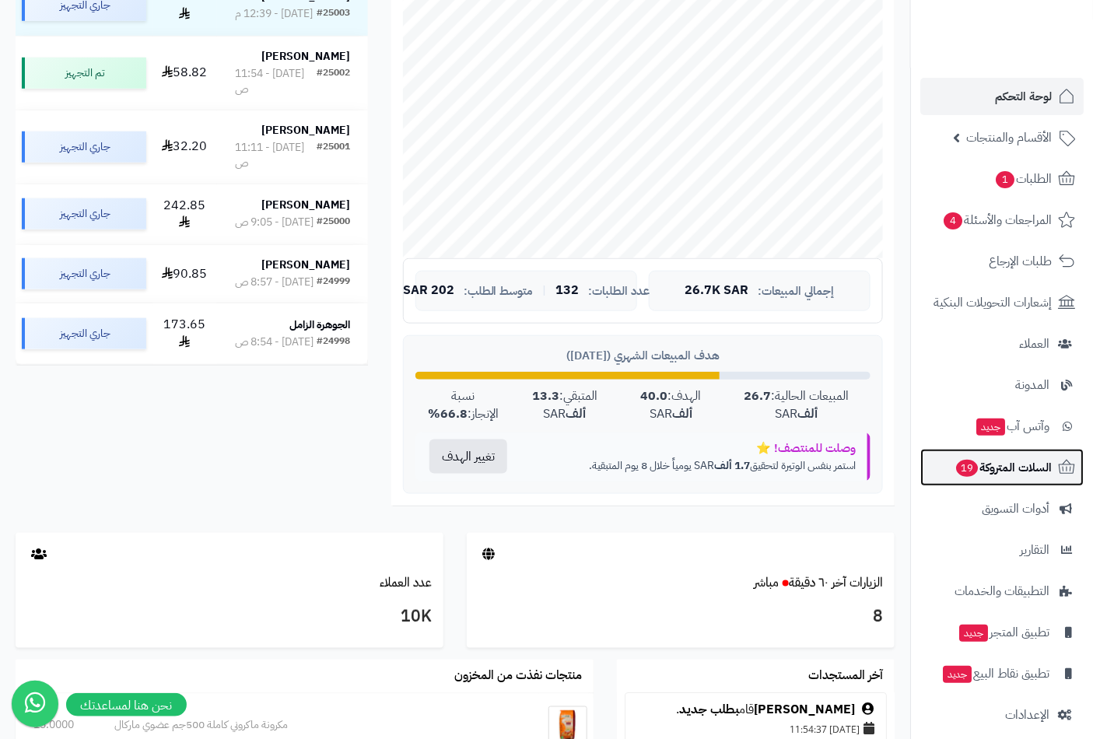
click at [985, 478] on link "السلات المتروكة 19" at bounding box center [1001, 467] width 163 height 37
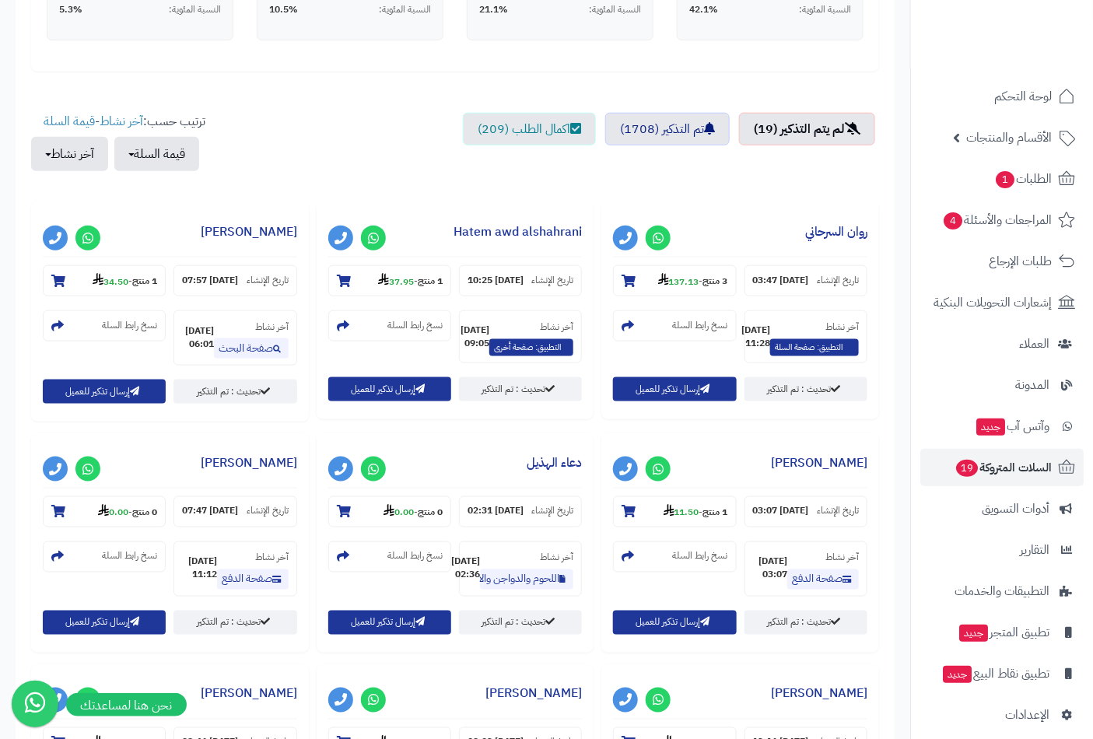
scroll to position [691, 0]
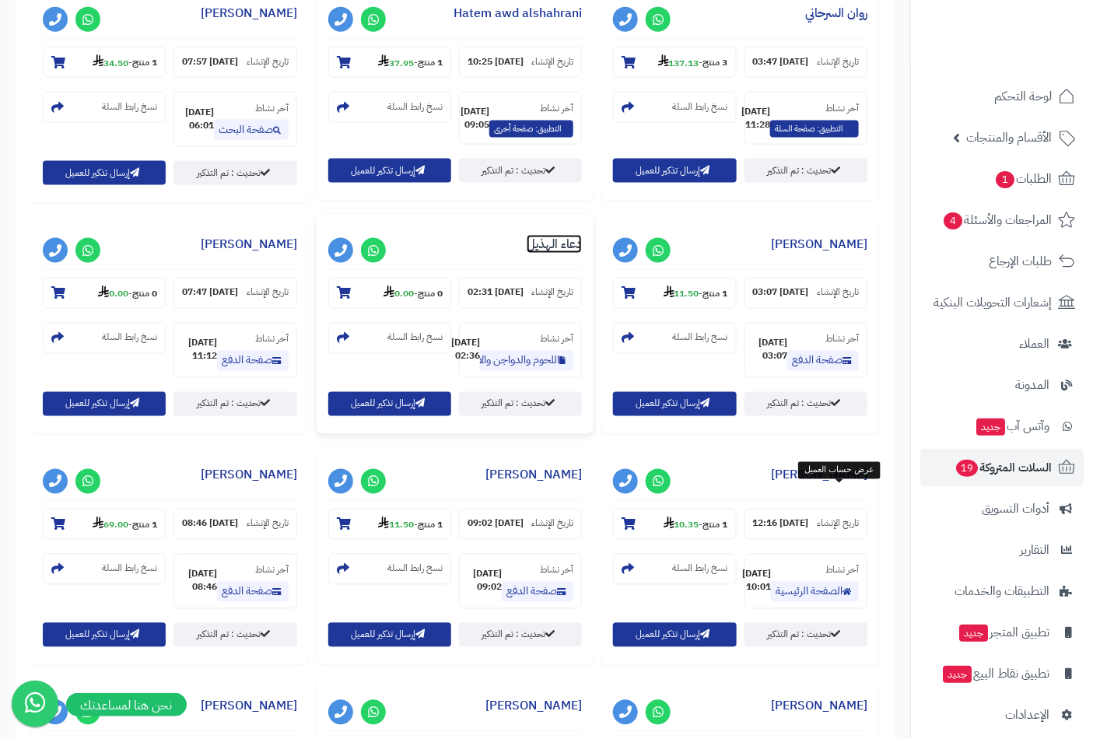
click at [582, 254] on link "دعاء الهذيل" at bounding box center [554, 244] width 55 height 19
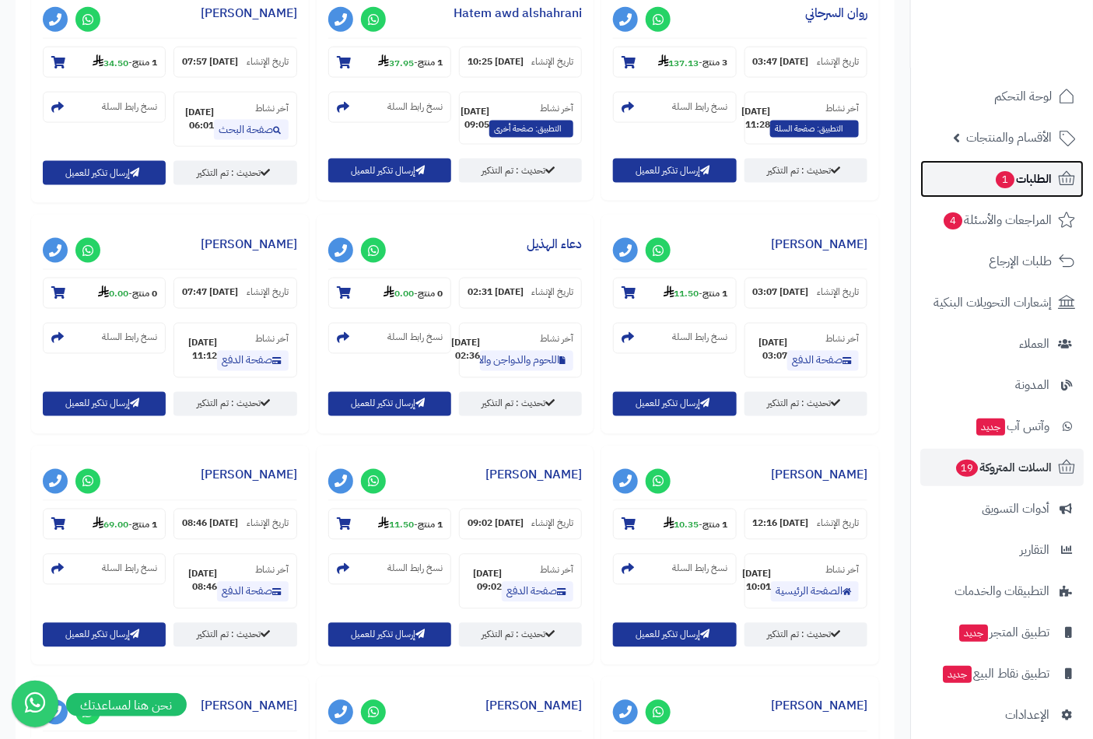
click at [1013, 169] on span "الطلبات 1" at bounding box center [1023, 179] width 58 height 22
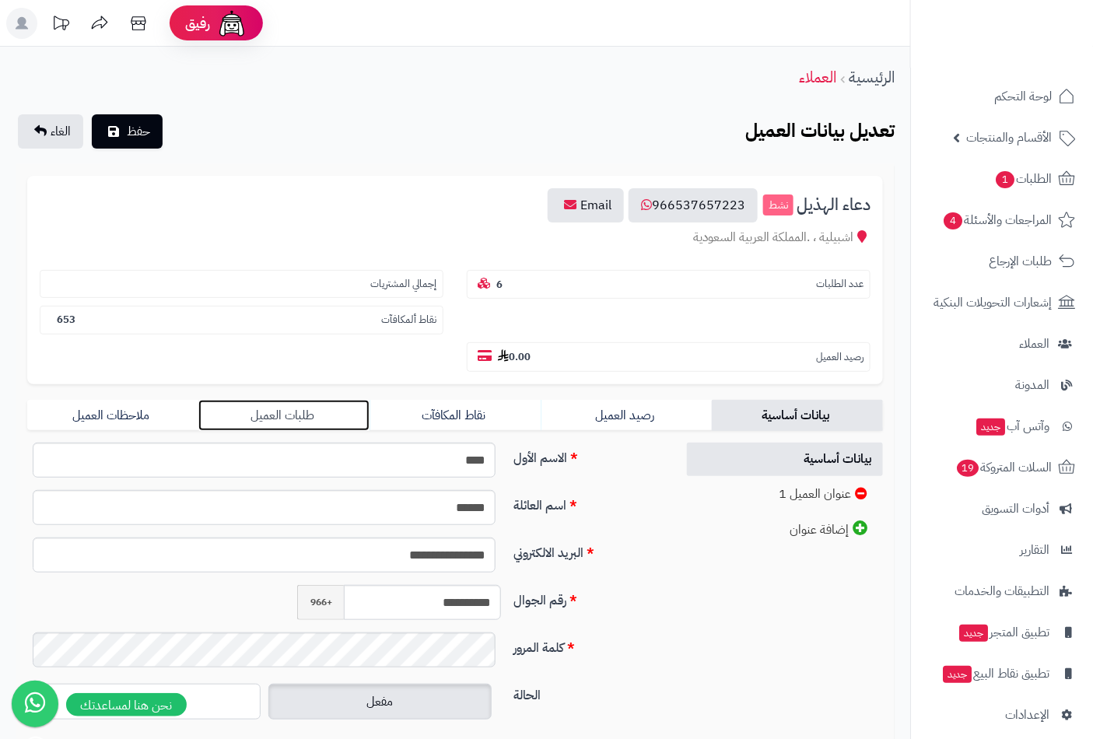
click at [294, 400] on link "طلبات العميل" at bounding box center [283, 415] width 171 height 31
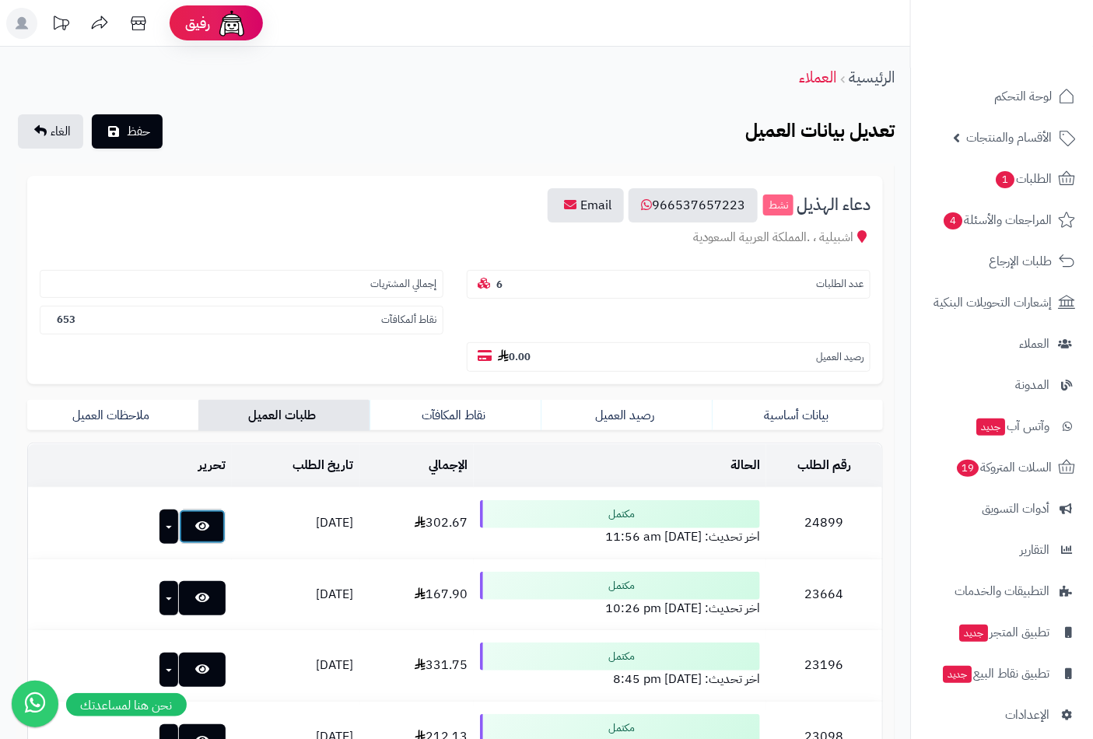
click at [195, 520] on icon at bounding box center [202, 526] width 14 height 12
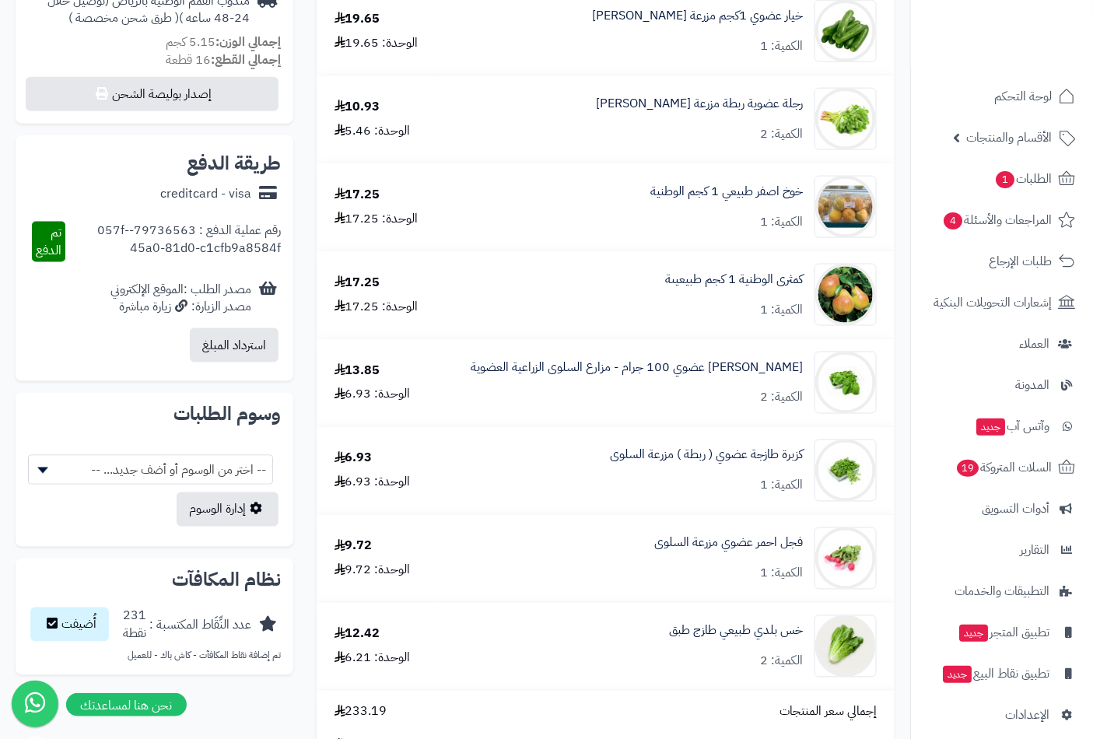
scroll to position [259, 0]
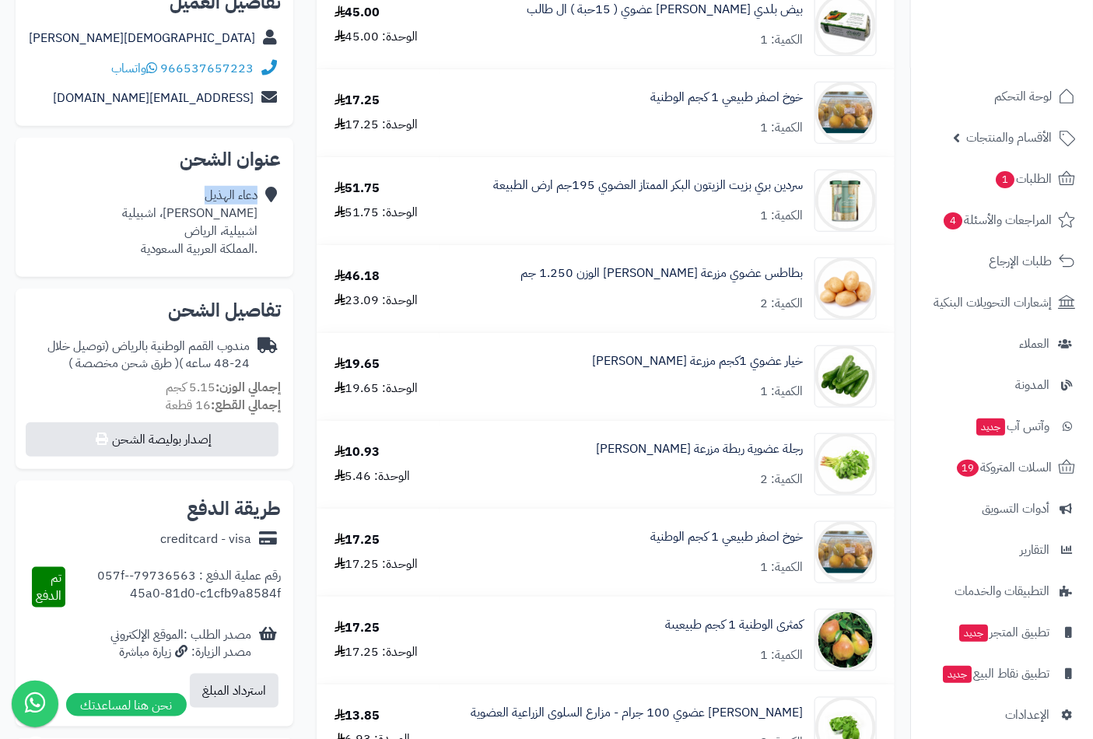
drag, startPoint x: 192, startPoint y: 202, endPoint x: 258, endPoint y: 198, distance: 65.5
click at [258, 198] on div "[DEMOGRAPHIC_DATA][PERSON_NAME]، [DEMOGRAPHIC_DATA] اشبيلية، الرياض .المملكة ال…" at bounding box center [154, 222] width 253 height 83
copy div "دعاء الهذيل"
click at [1013, 511] on span "أدوات التسويق" at bounding box center [1016, 509] width 68 height 22
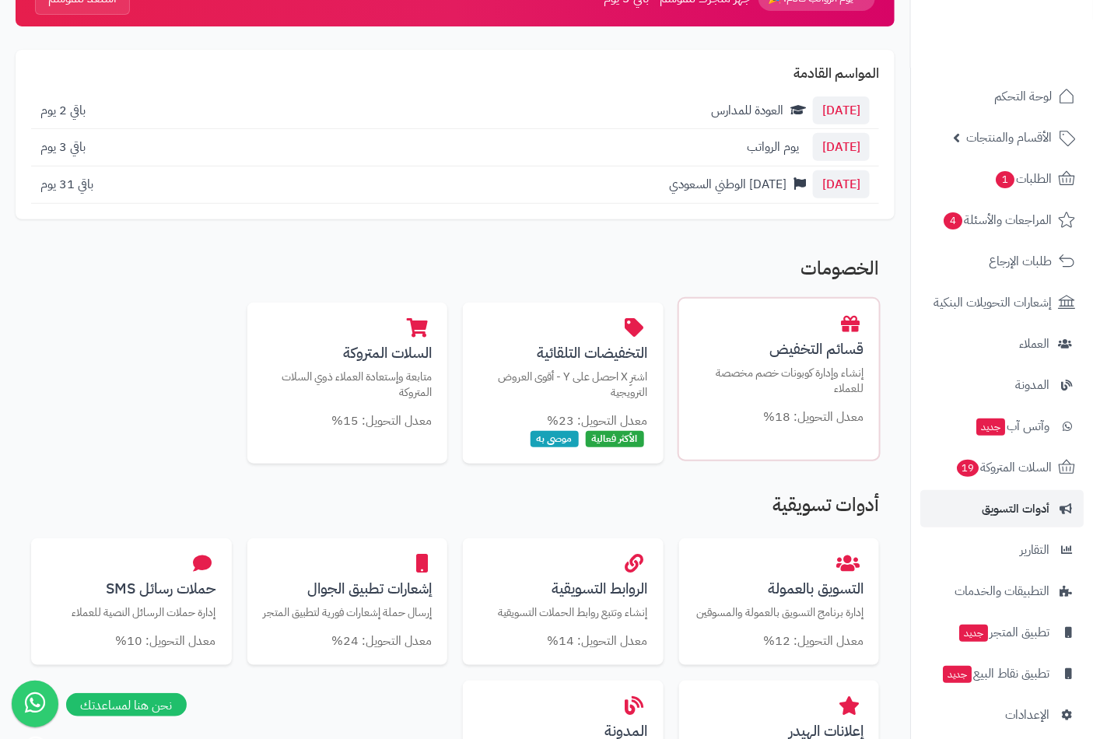
scroll to position [259, 0]
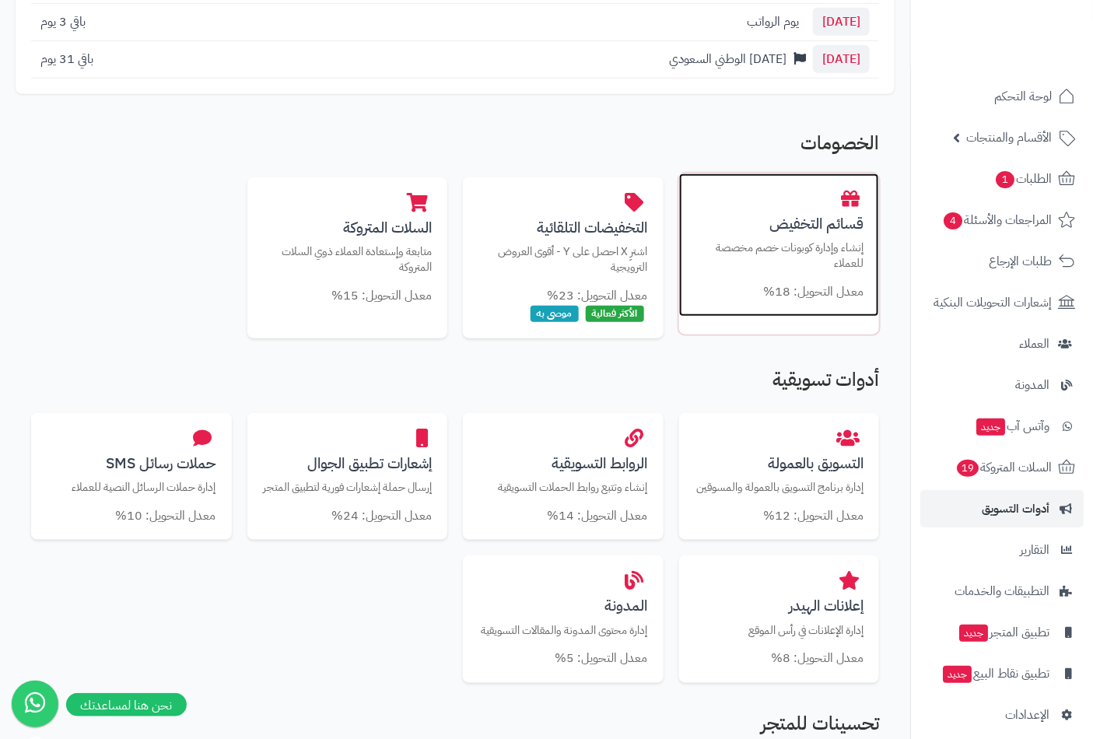
click at [805, 251] on p "إنشاء وإدارة كوبونات خصم مخصصة للعملاء" at bounding box center [780, 256] width 170 height 32
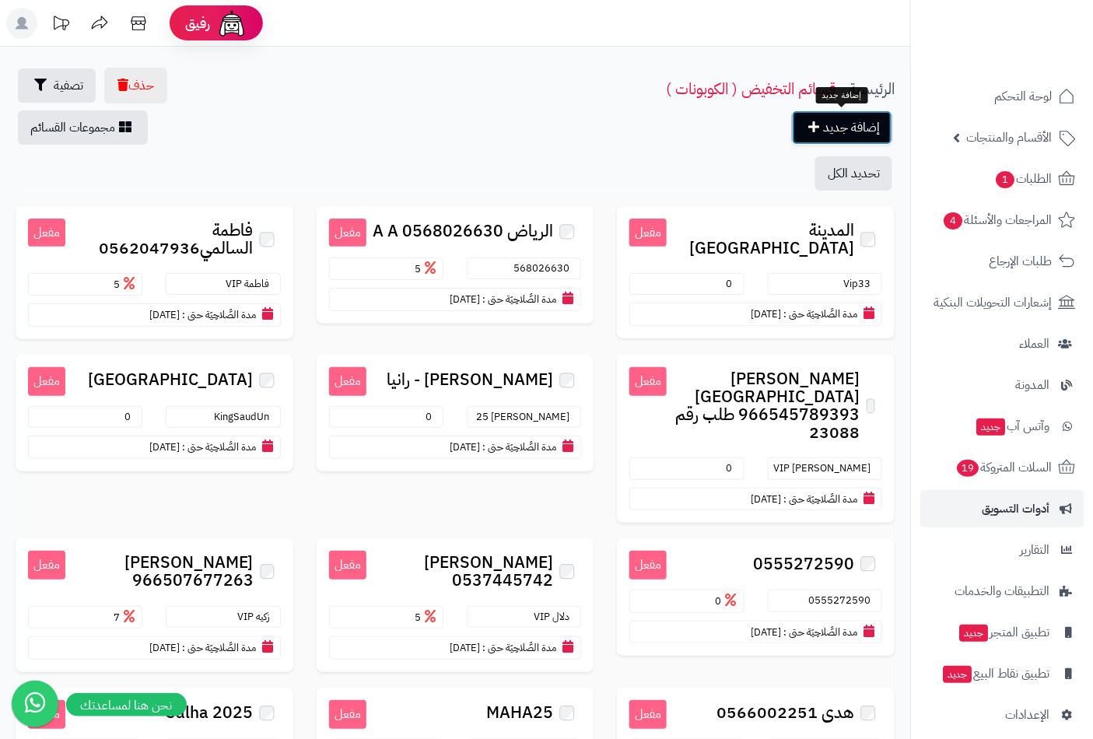
click at [849, 129] on link "إضافة جديد" at bounding box center [842, 127] width 100 height 34
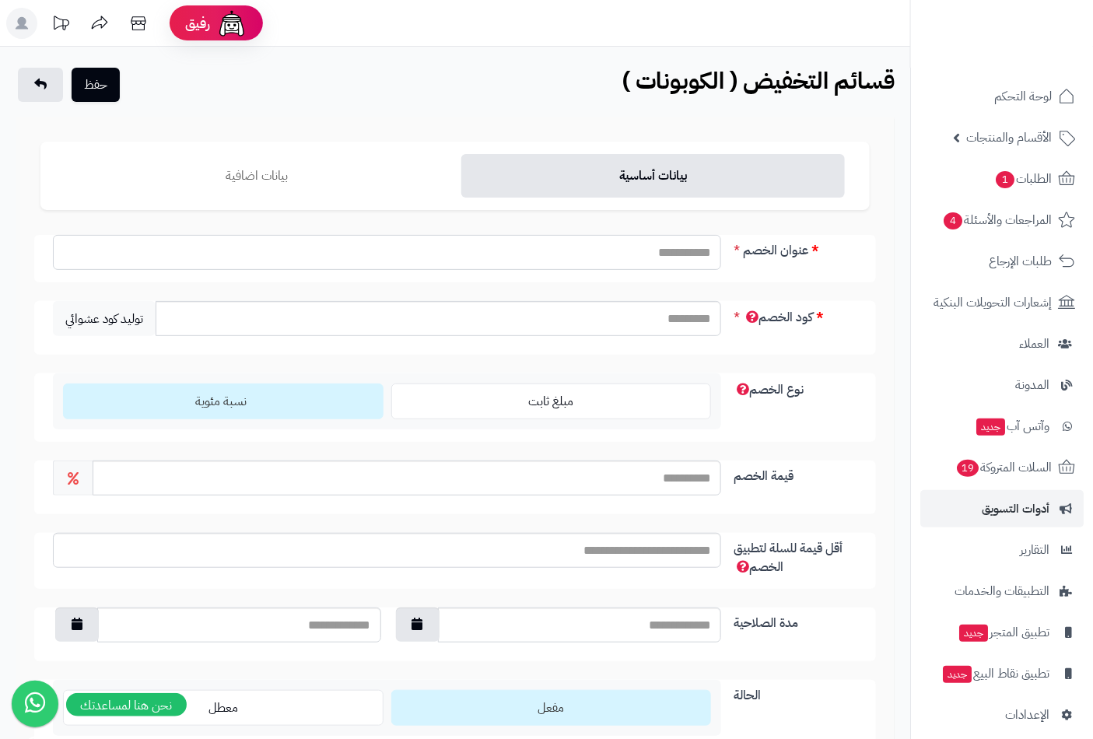
click at [703, 249] on input "عنوان الخصم" at bounding box center [387, 252] width 668 height 35
paste input "**********"
type input "**********"
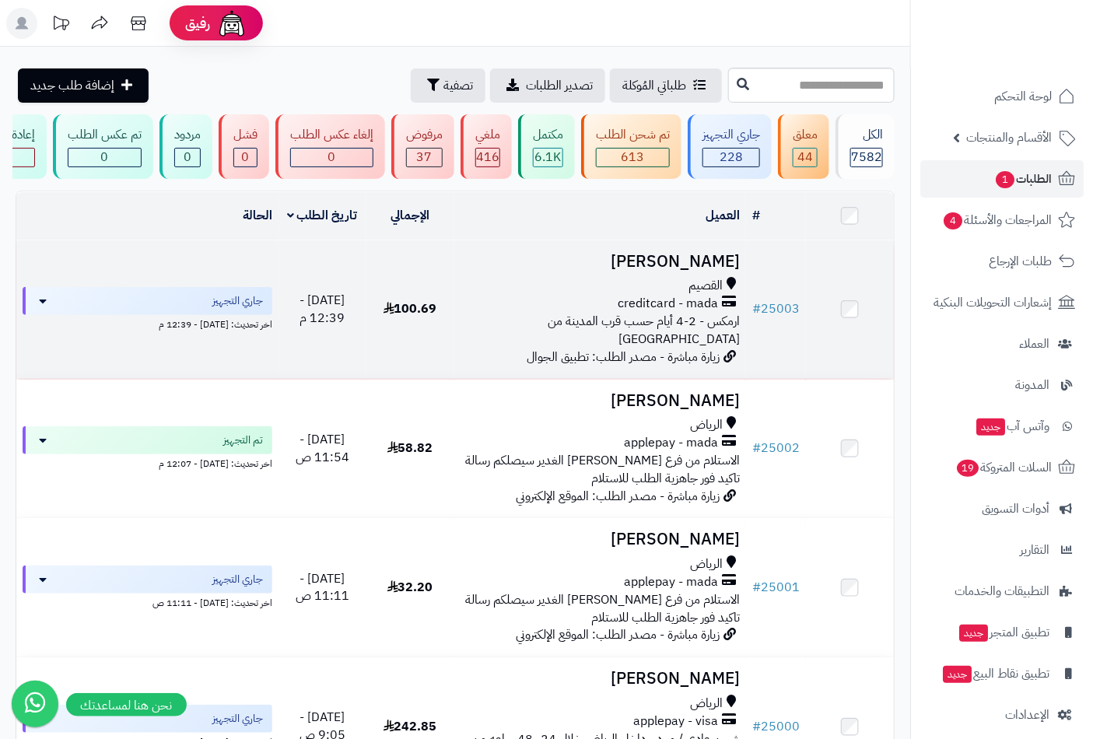
click at [687, 271] on h3 "[PERSON_NAME]" at bounding box center [601, 262] width 280 height 18
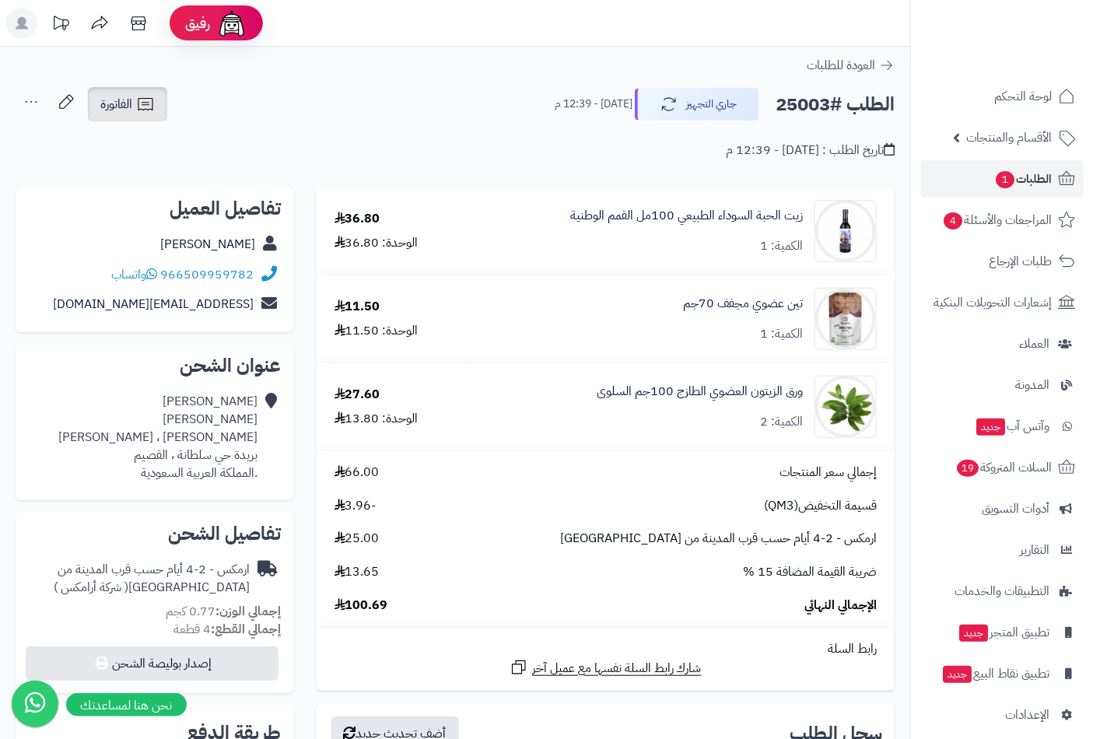
click at [124, 104] on span "الفاتورة" at bounding box center [116, 104] width 32 height 19
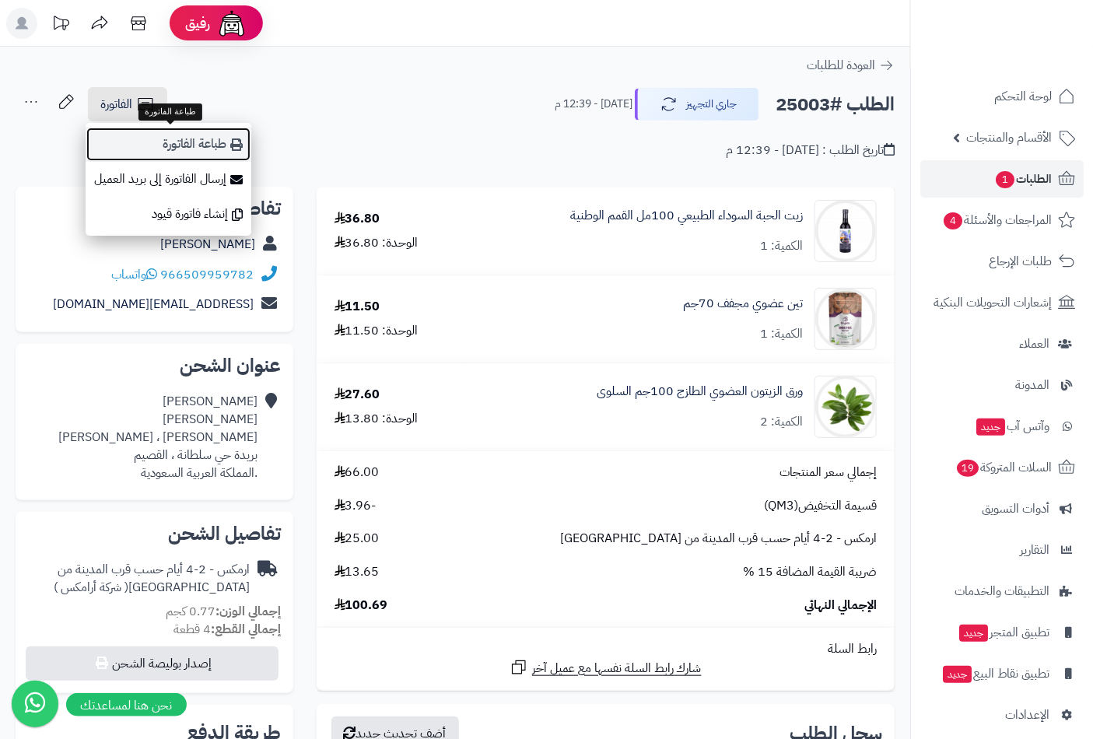
click at [172, 146] on link "طباعة الفاتورة" at bounding box center [169, 144] width 166 height 35
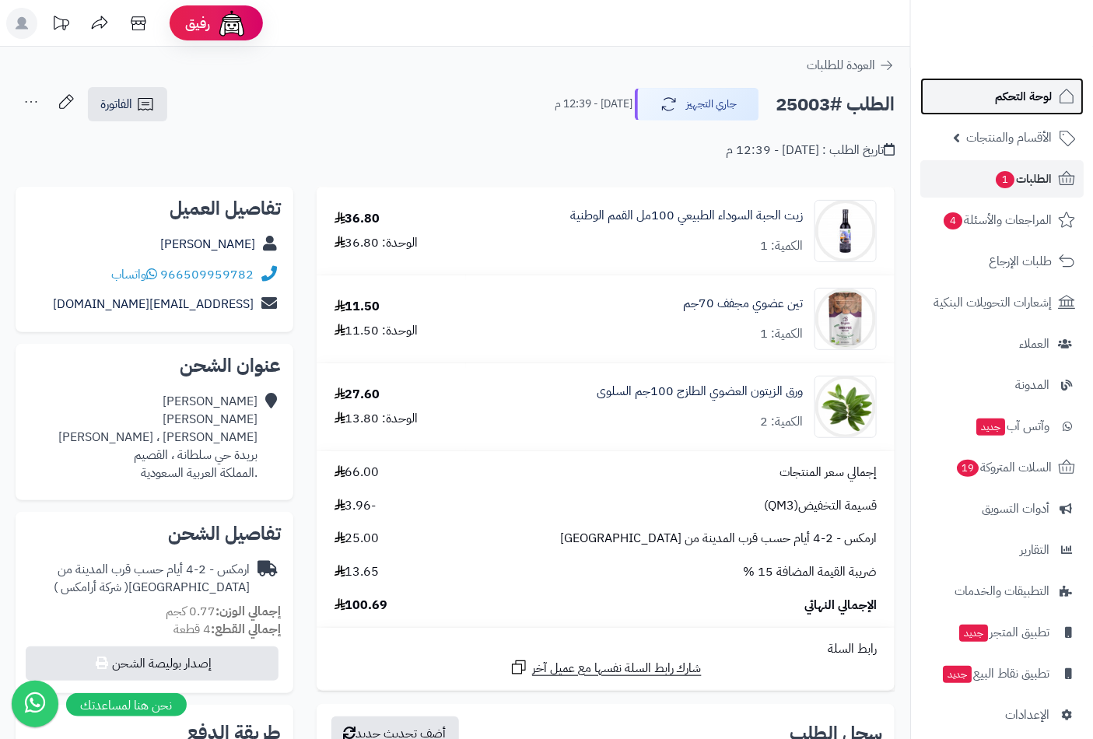
click at [1016, 95] on span "لوحة التحكم" at bounding box center [1023, 97] width 57 height 22
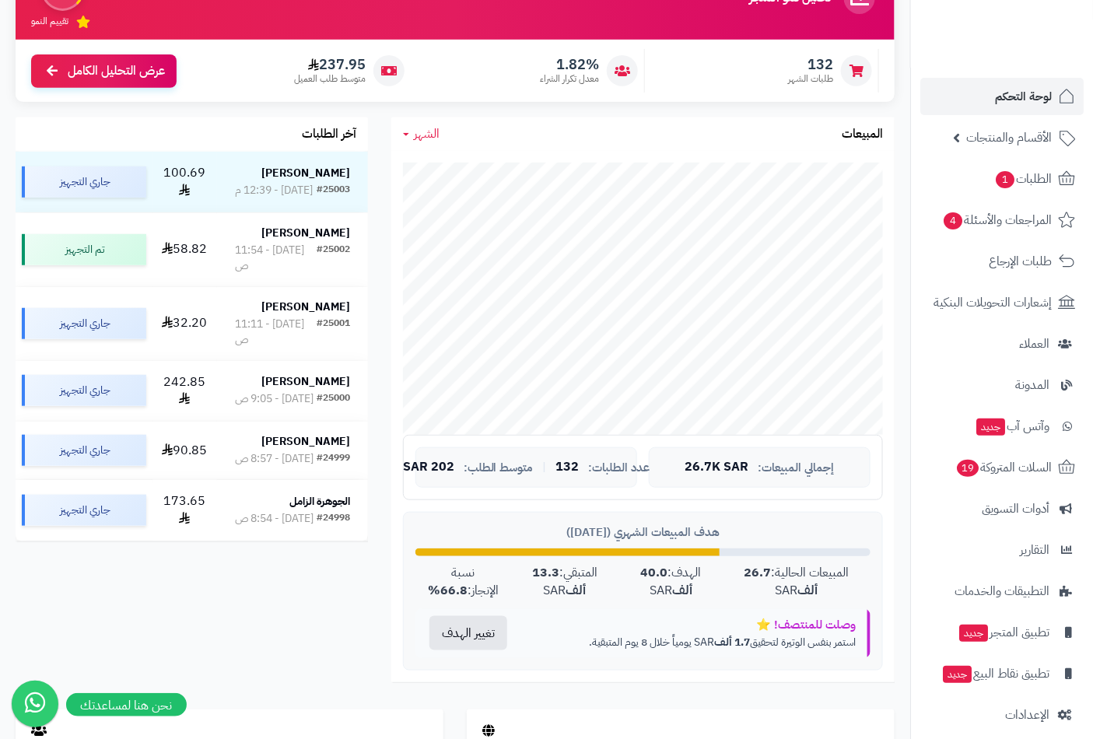
scroll to position [173, 0]
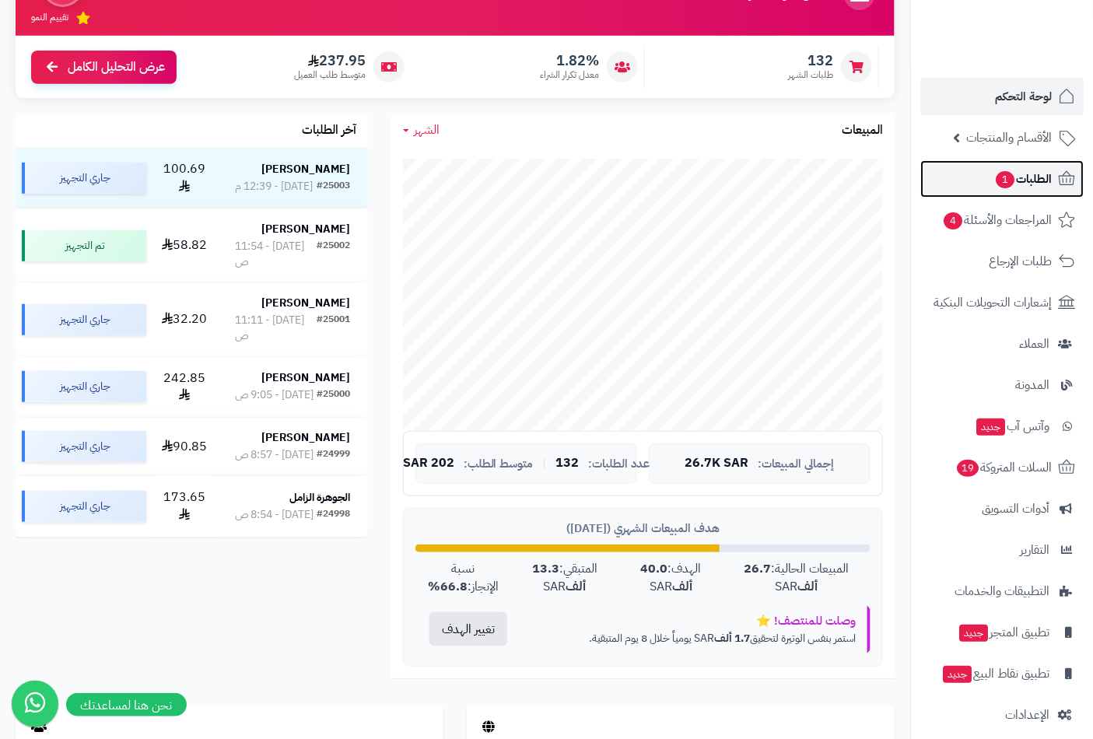
click at [1019, 170] on span "الطلبات 1" at bounding box center [1023, 179] width 58 height 22
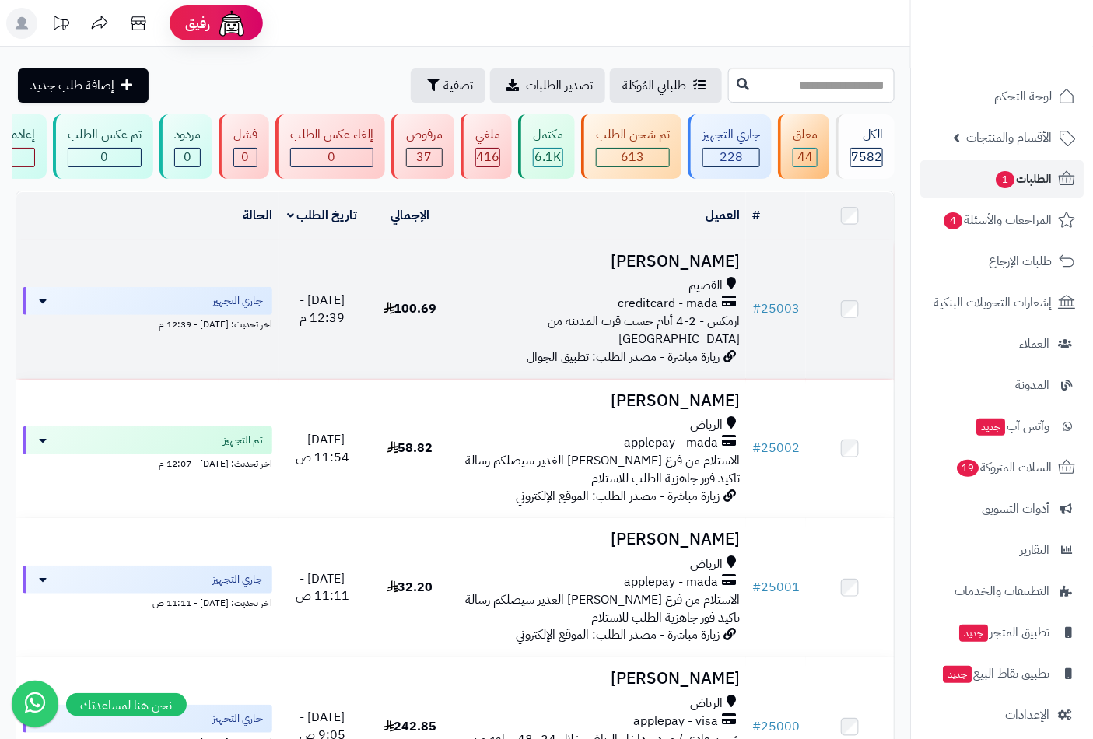
click at [703, 263] on h3 "[PERSON_NAME]" at bounding box center [601, 262] width 280 height 18
